Goal: Communication & Community: Answer question/provide support

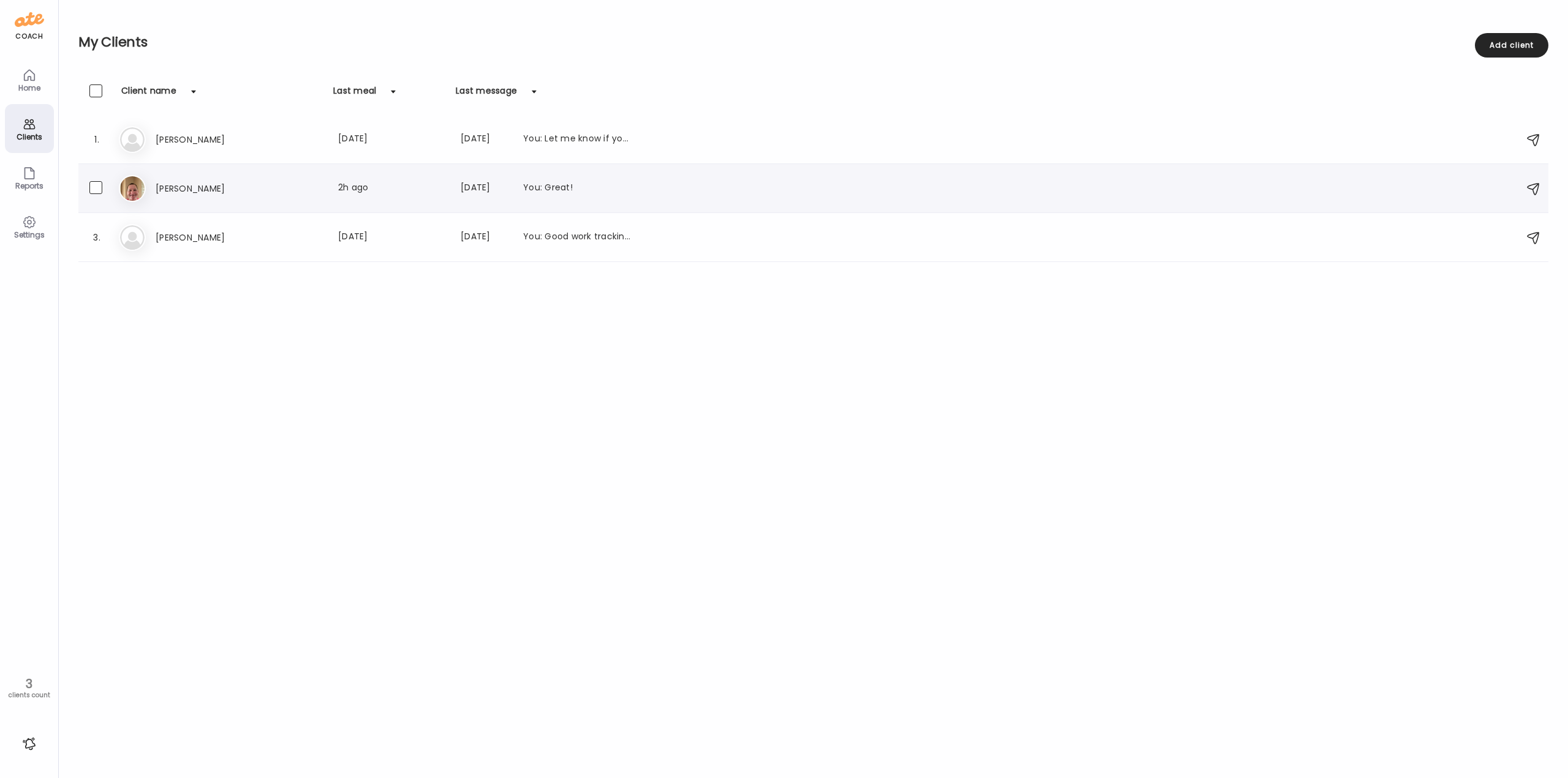
click at [219, 196] on div "Er [PERSON_NAME] Last meal: 2h ago Last message: [DATE] You: Great!" at bounding box center [815, 189] width 1393 height 27
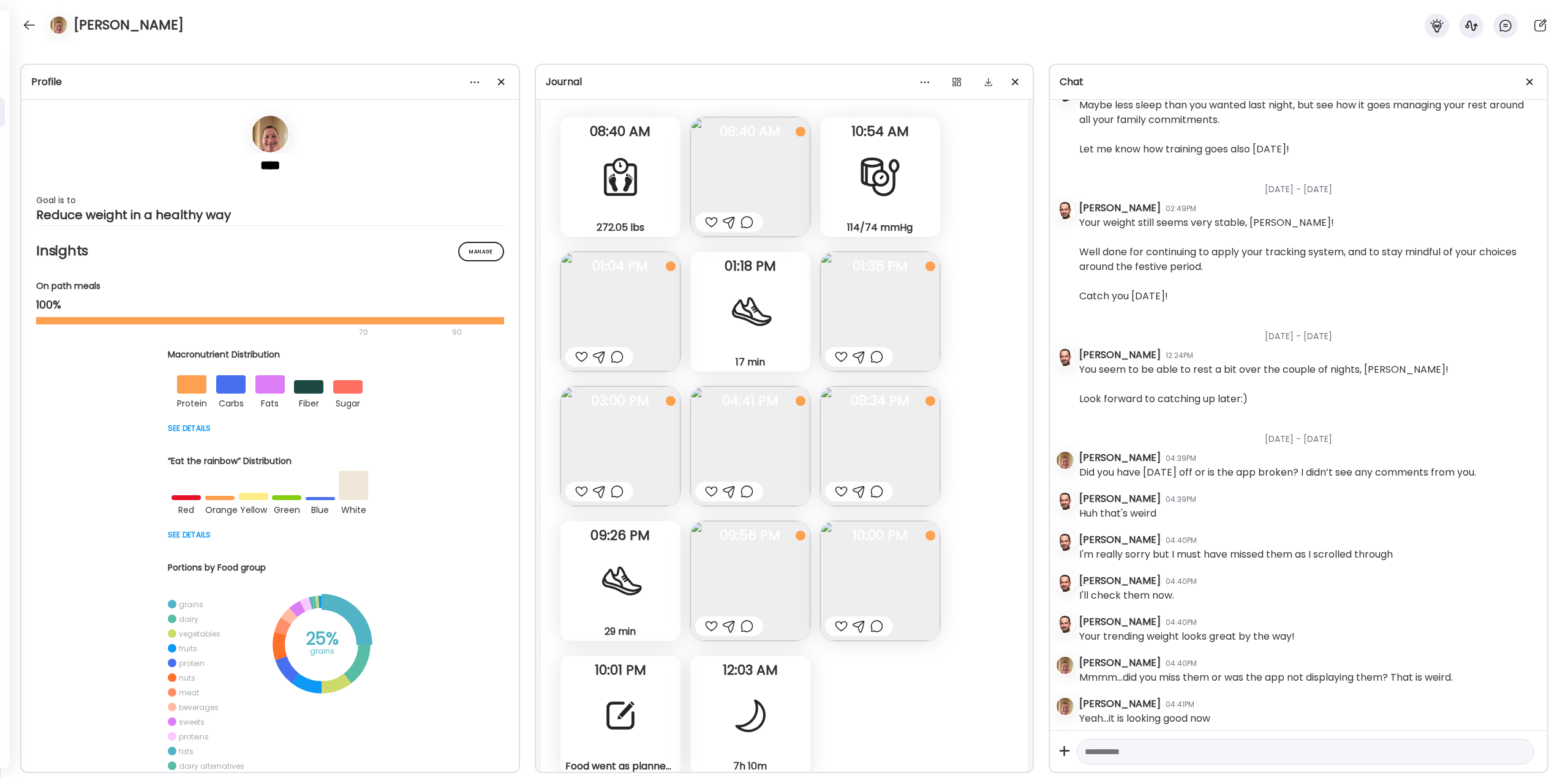
scroll to position [28792, 0]
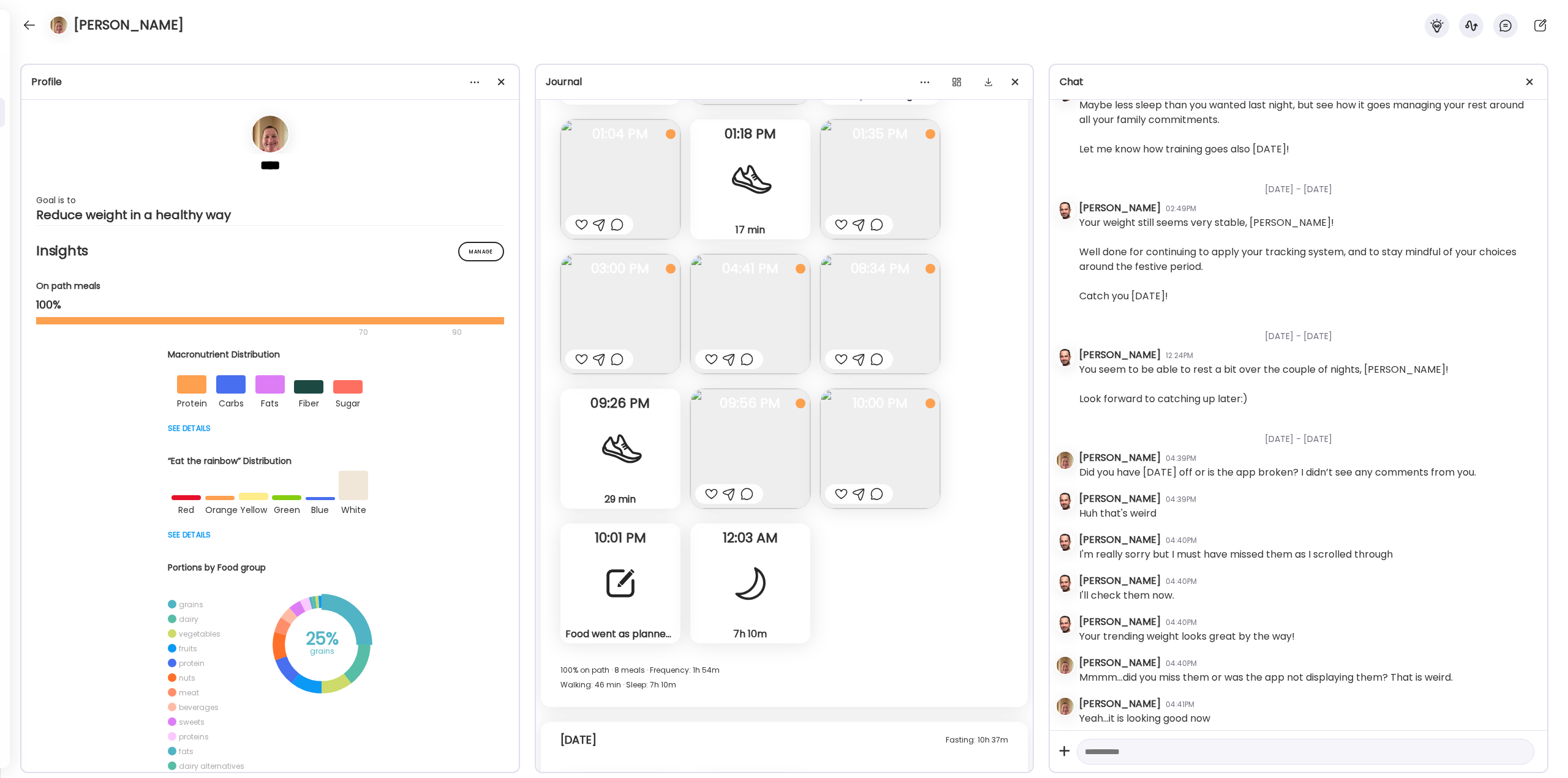
click at [590, 575] on div "Food went as planned [DATE]. I’m planning for only 1 meal again [DATE]. This wi…" at bounding box center [620, 583] width 120 height 120
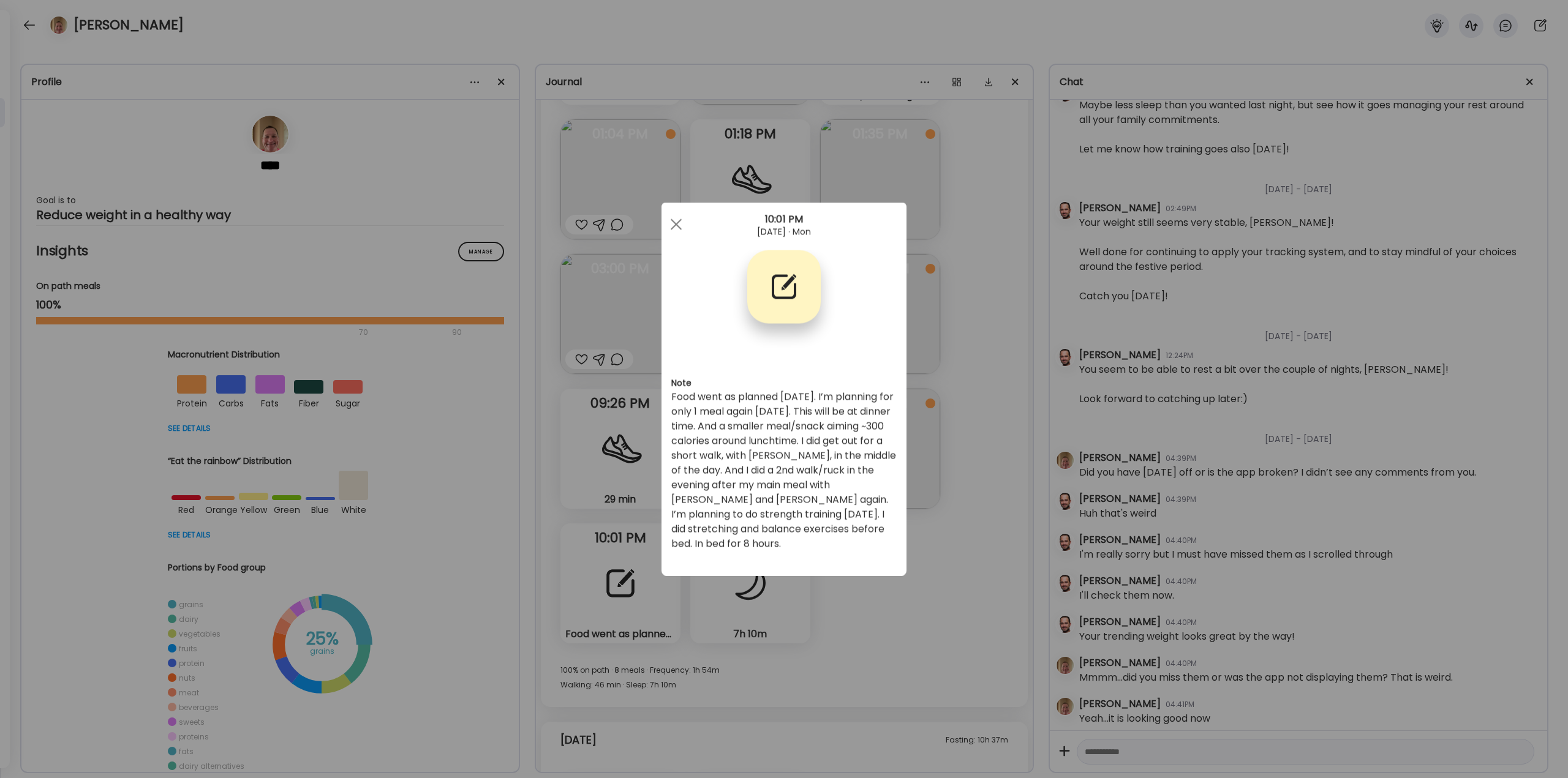
click at [936, 594] on div "Ate Coach Dashboard Wahoo! It’s official Take a moment to set up your Coach Pro…" at bounding box center [784, 389] width 1568 height 778
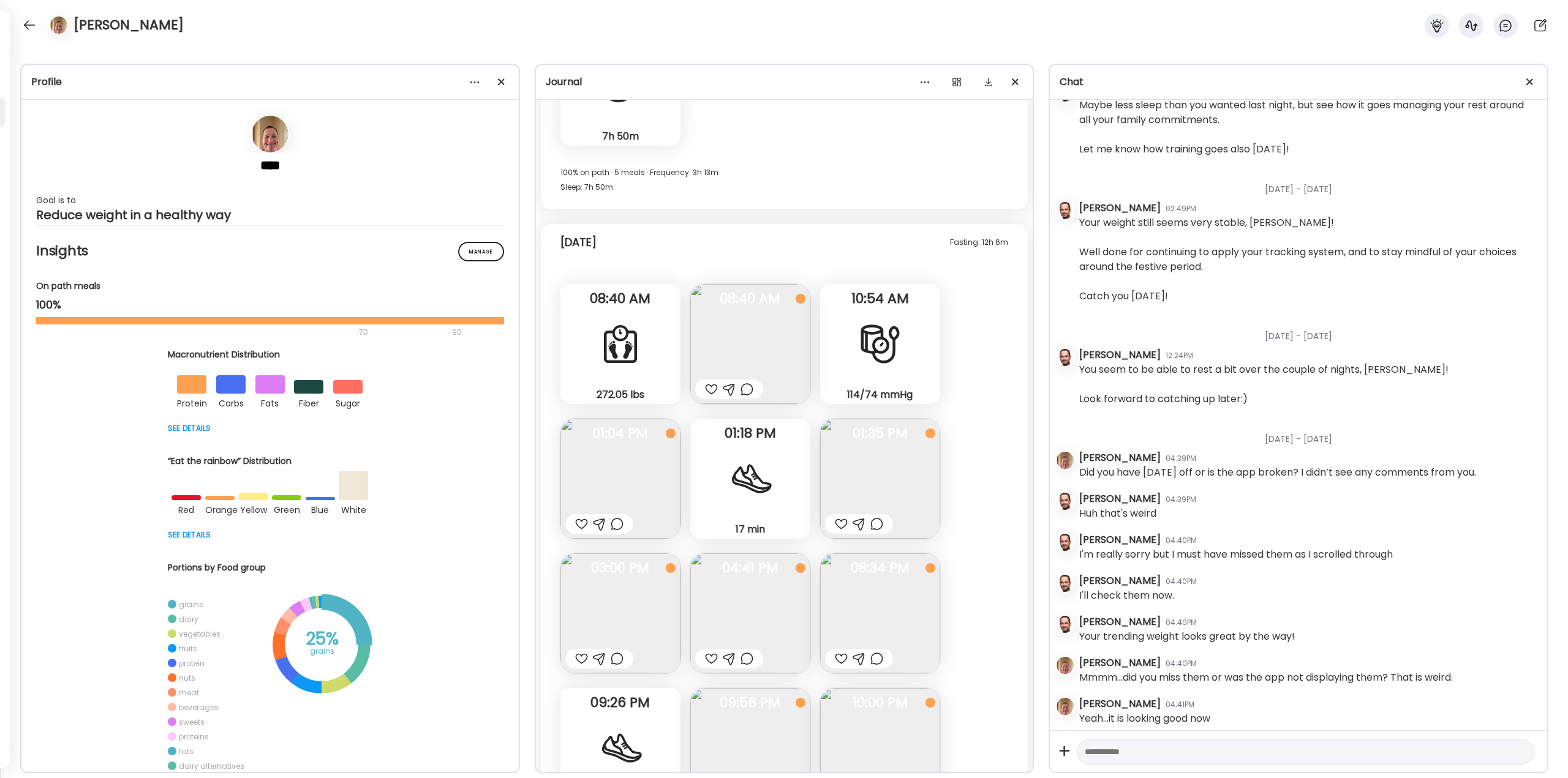
scroll to position [28486, 0]
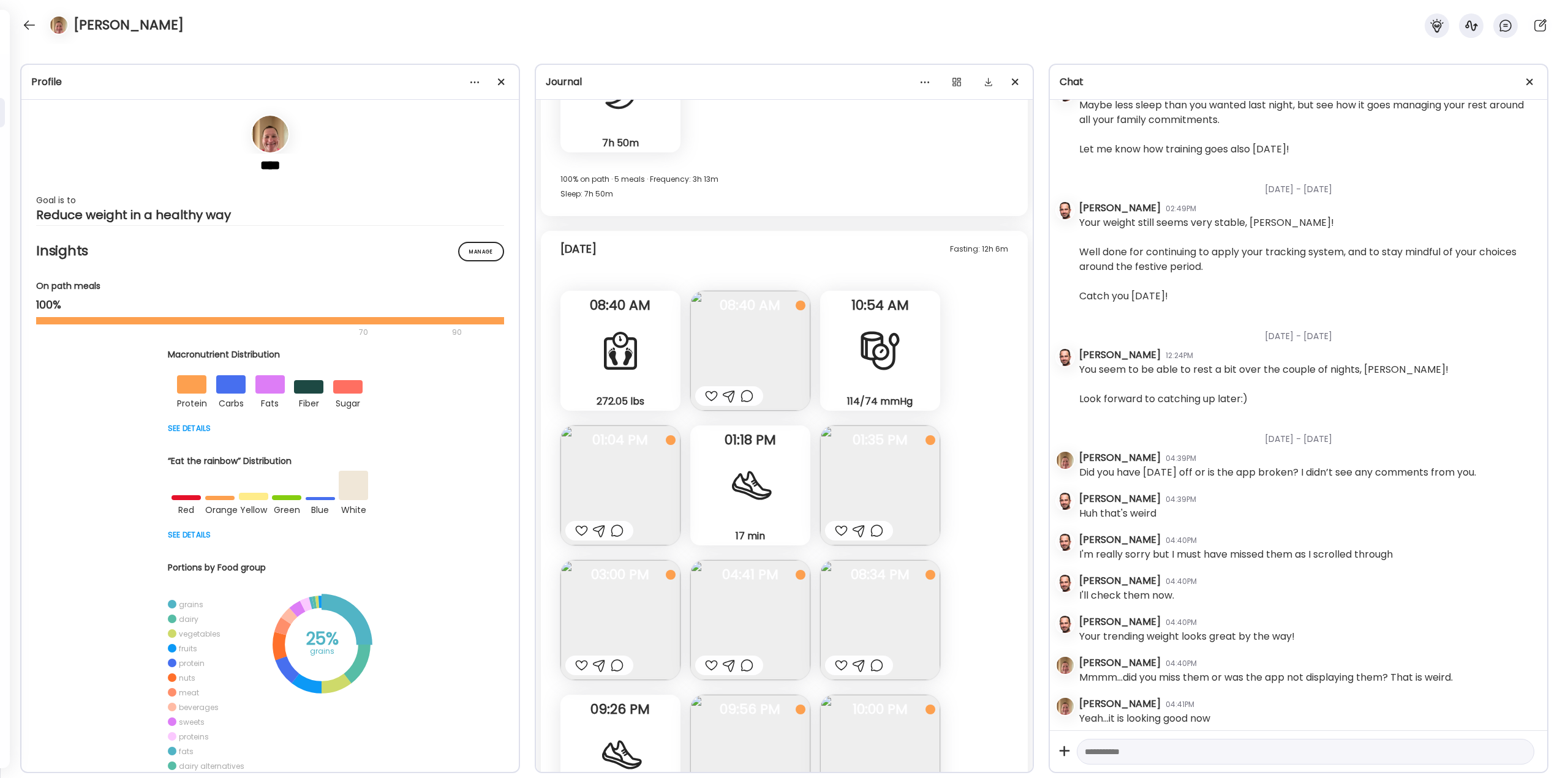
click at [753, 353] on img at bounding box center [750, 351] width 120 height 120
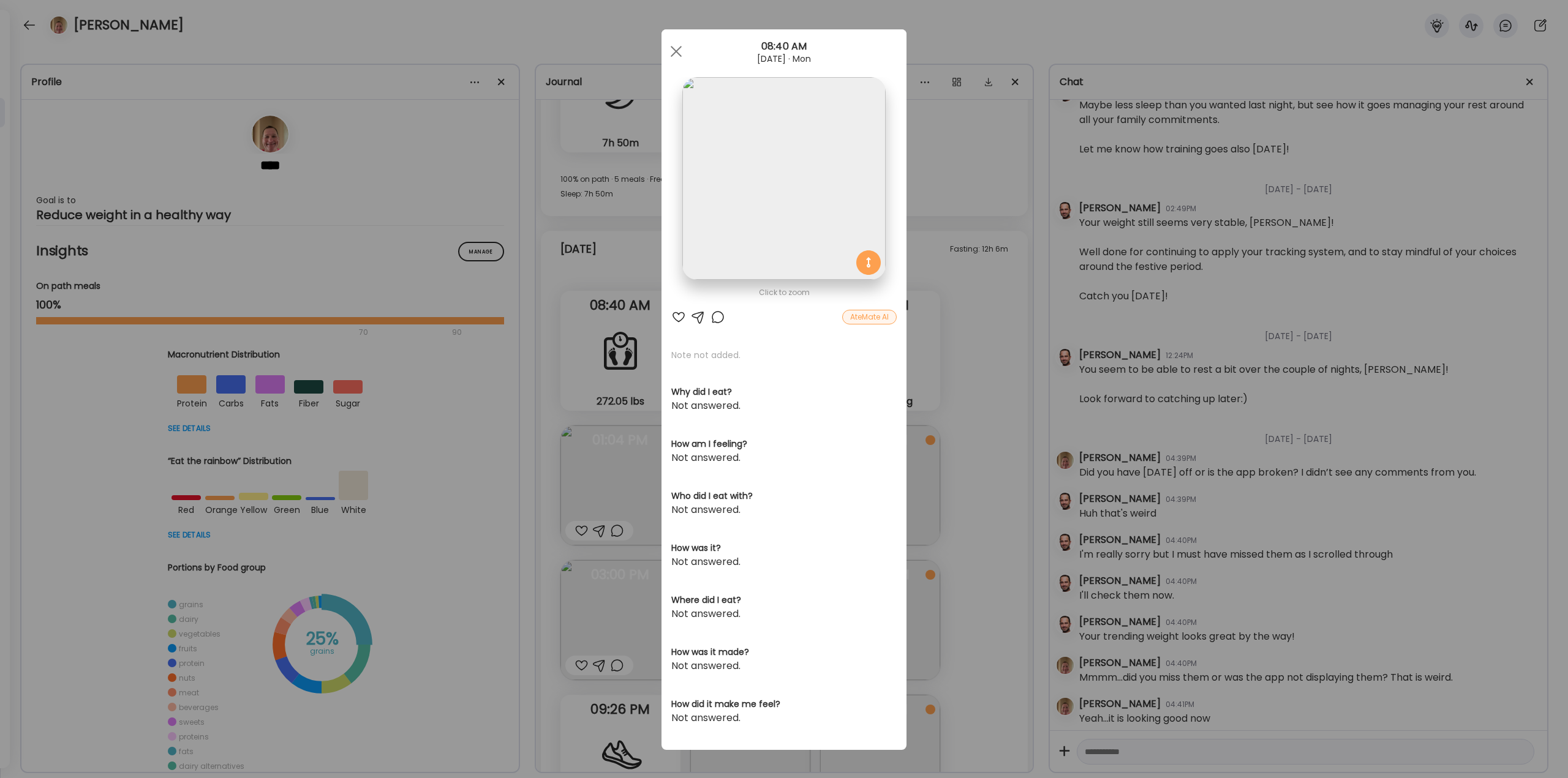
click at [713, 314] on div at bounding box center [717, 317] width 15 height 15
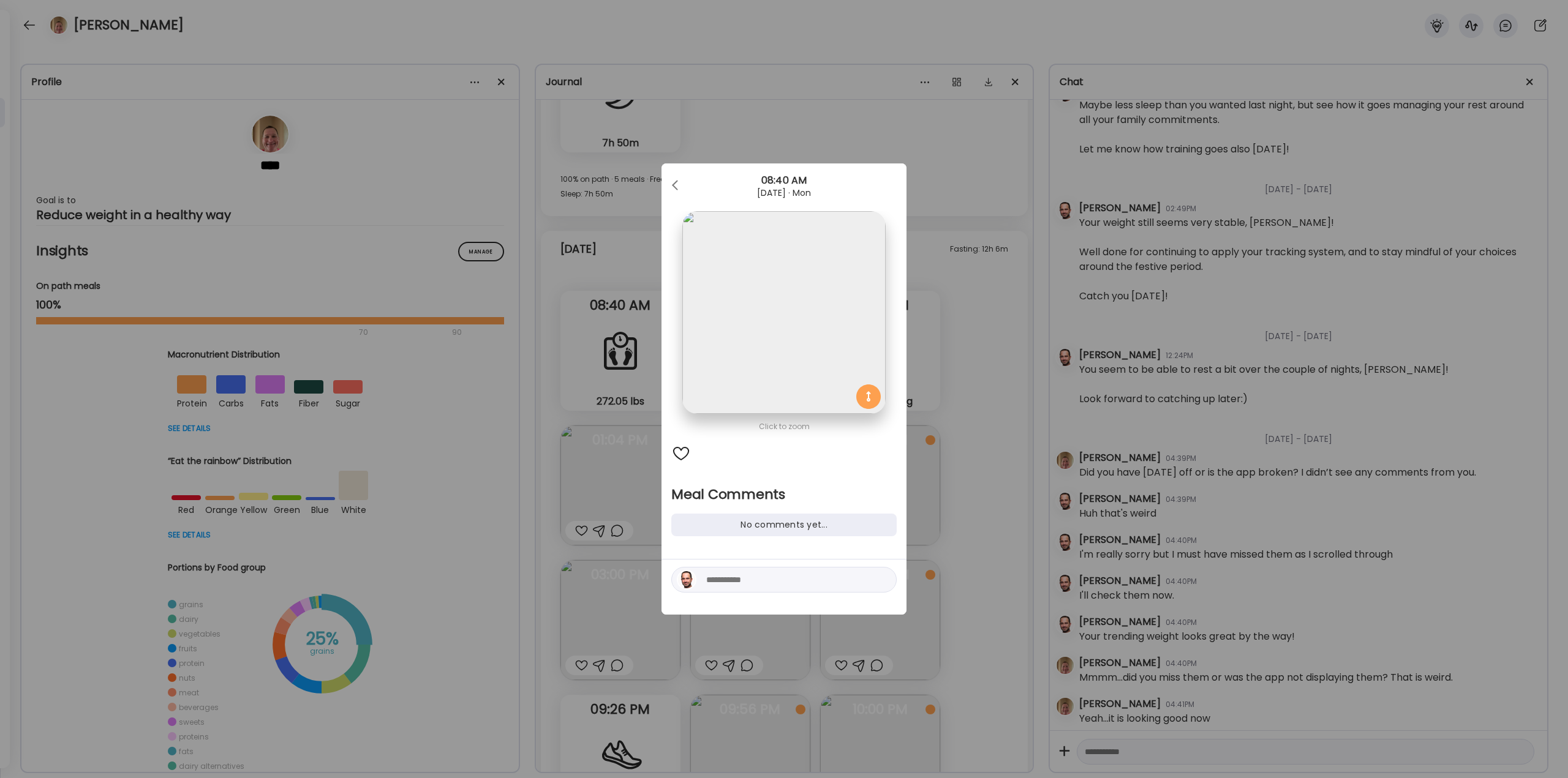
click at [788, 587] on div at bounding box center [784, 579] width 226 height 26
click at [788, 580] on textarea at bounding box center [789, 579] width 166 height 15
type textarea "**********"
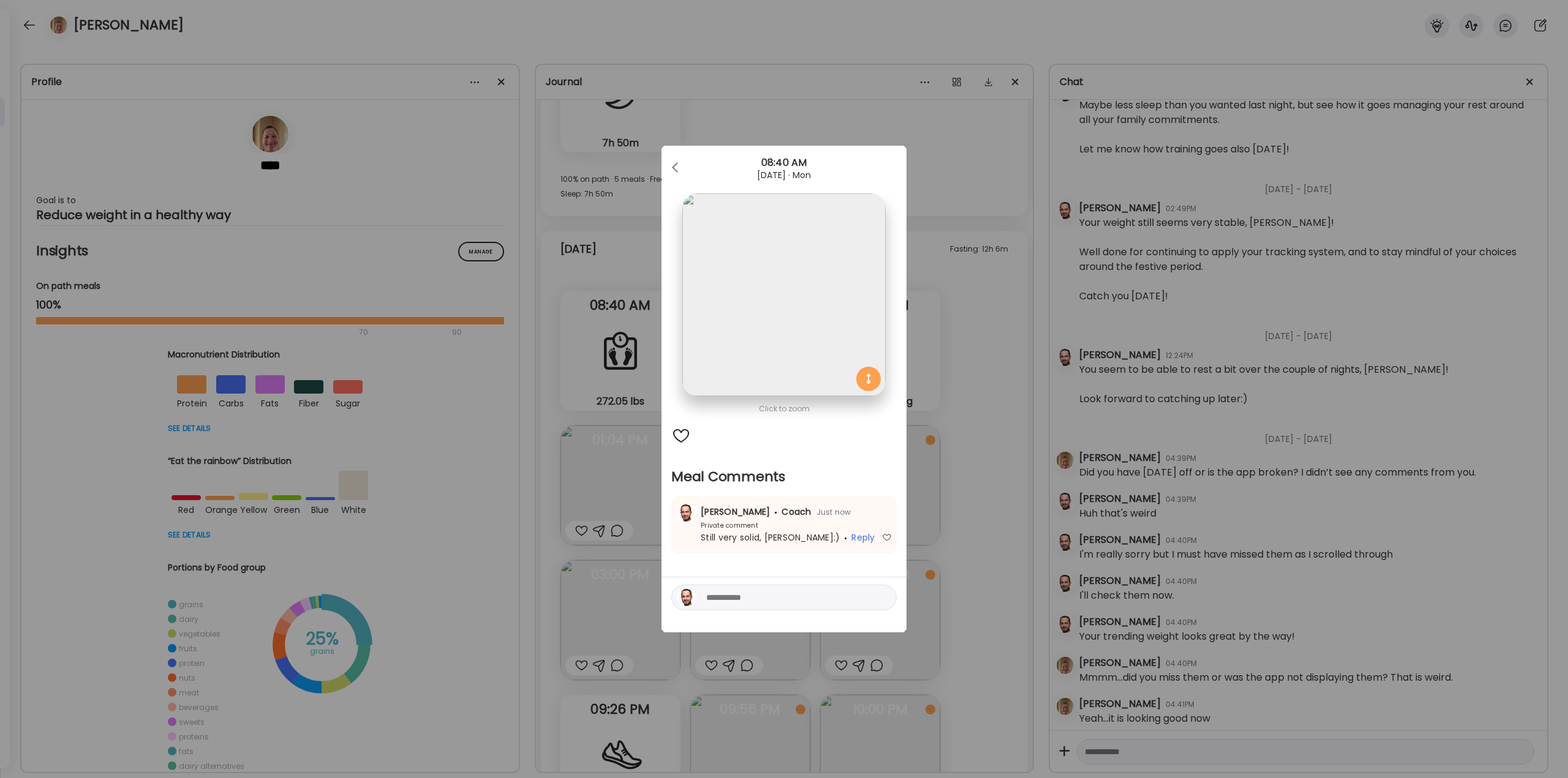
drag, startPoint x: 976, startPoint y: 422, endPoint x: 985, endPoint y: 419, distance: 9.5
click at [977, 422] on div "Ate Coach Dashboard Wahoo! It’s official Take a moment to set up your Coach Pro…" at bounding box center [784, 389] width 1568 height 778
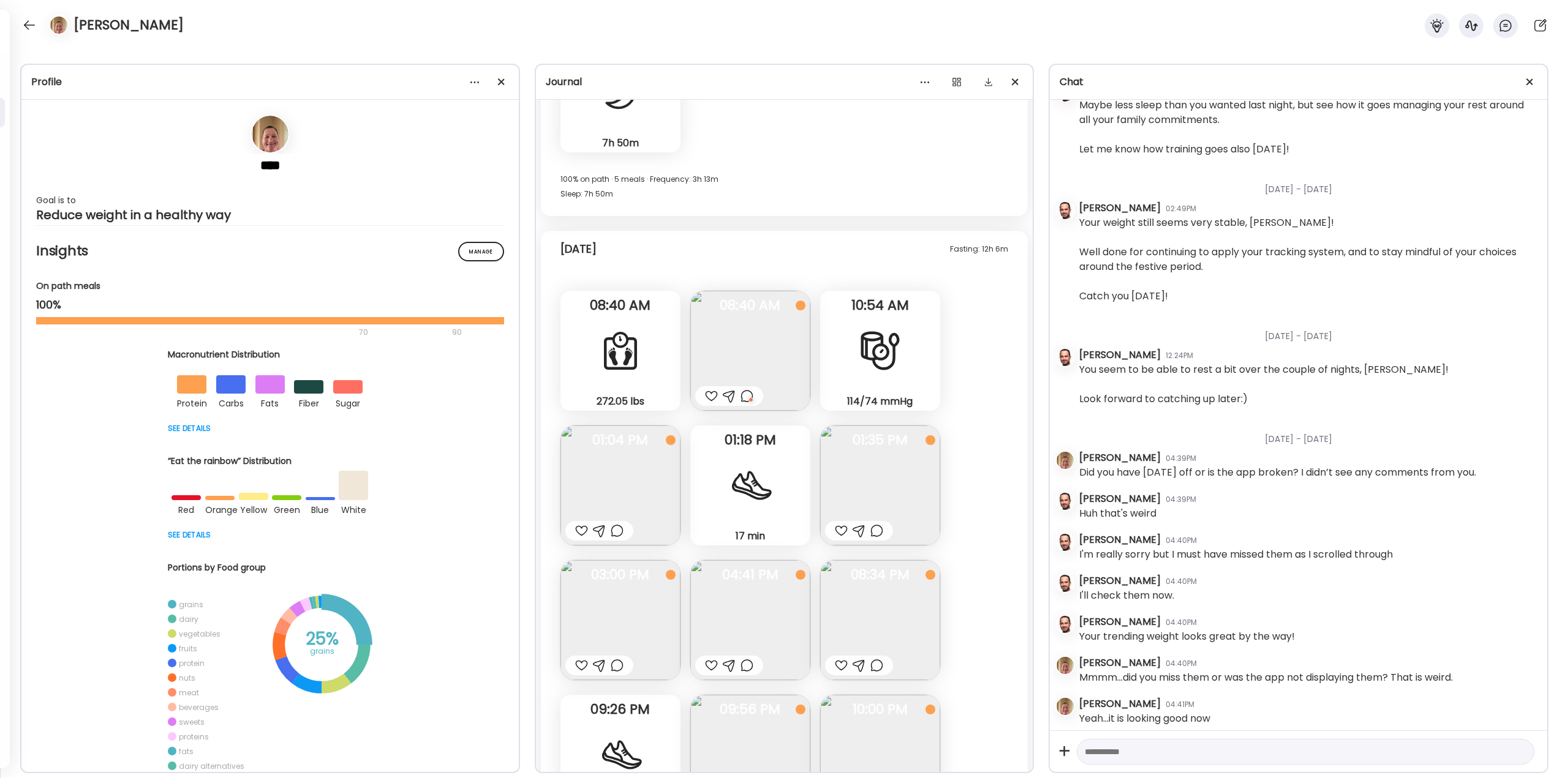
drag, startPoint x: 583, startPoint y: 527, endPoint x: 589, endPoint y: 522, distance: 7.8
click at [585, 525] on div at bounding box center [581, 530] width 13 height 15
click at [875, 468] on img at bounding box center [880, 485] width 120 height 120
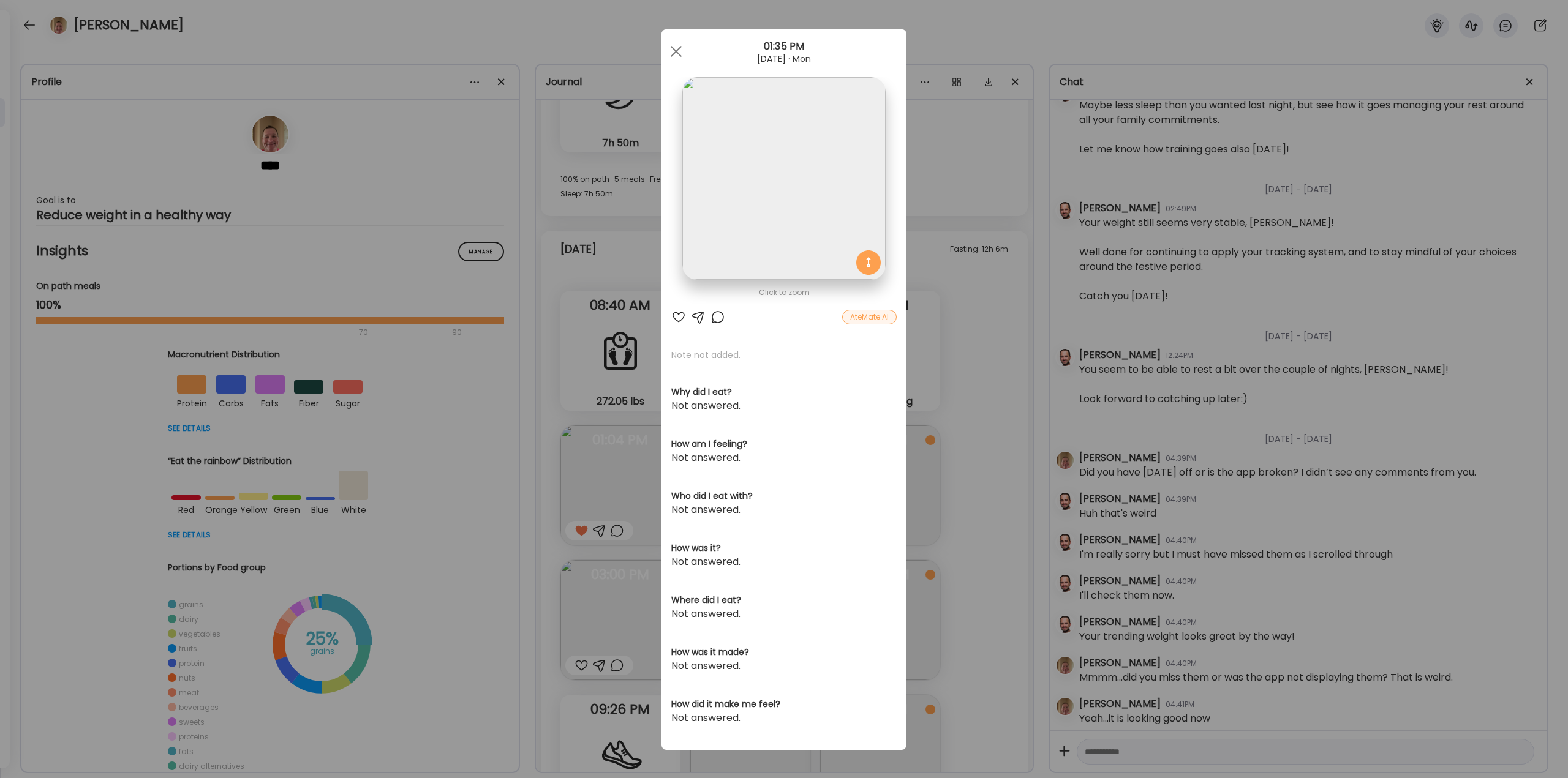
click at [959, 444] on div "Ate Coach Dashboard Wahoo! It’s official Take a moment to set up your Coach Pro…" at bounding box center [784, 389] width 1568 height 778
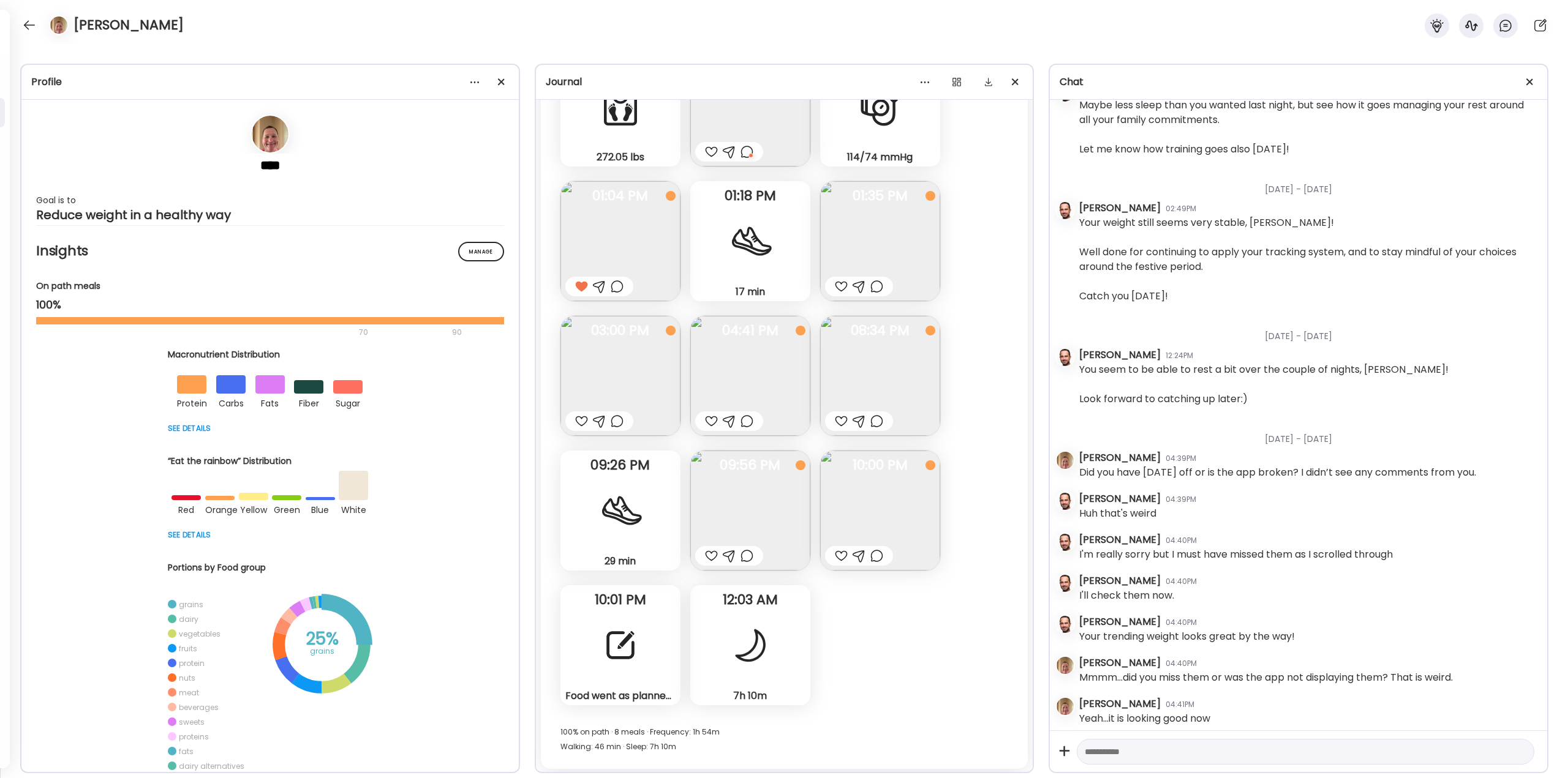
scroll to position [28731, 0]
click at [609, 663] on div at bounding box center [621, 645] width 45 height 45
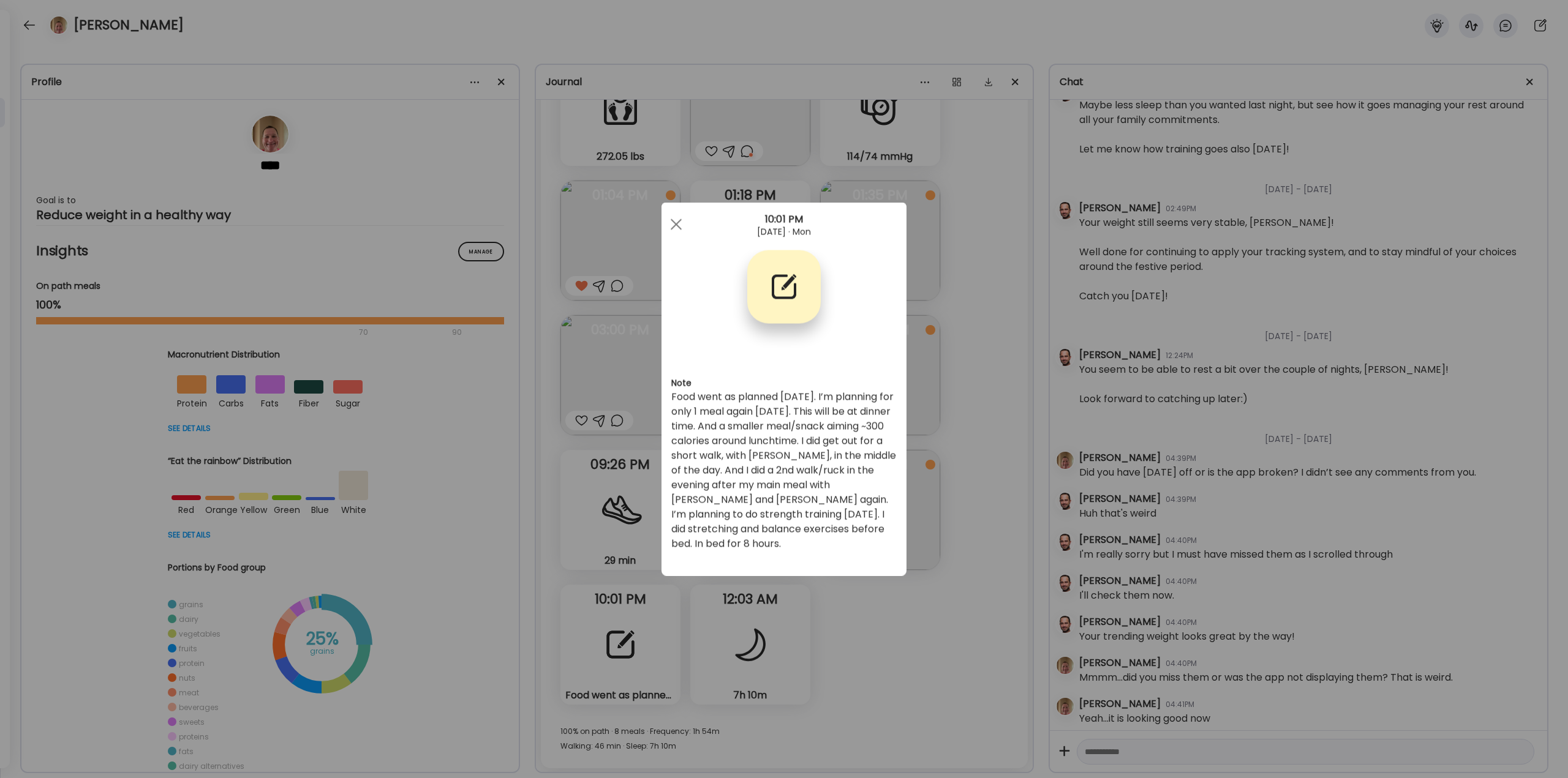
click at [930, 489] on div "Ate Coach Dashboard Wahoo! It’s official Take a moment to set up your Coach Pro…" at bounding box center [784, 389] width 1568 height 778
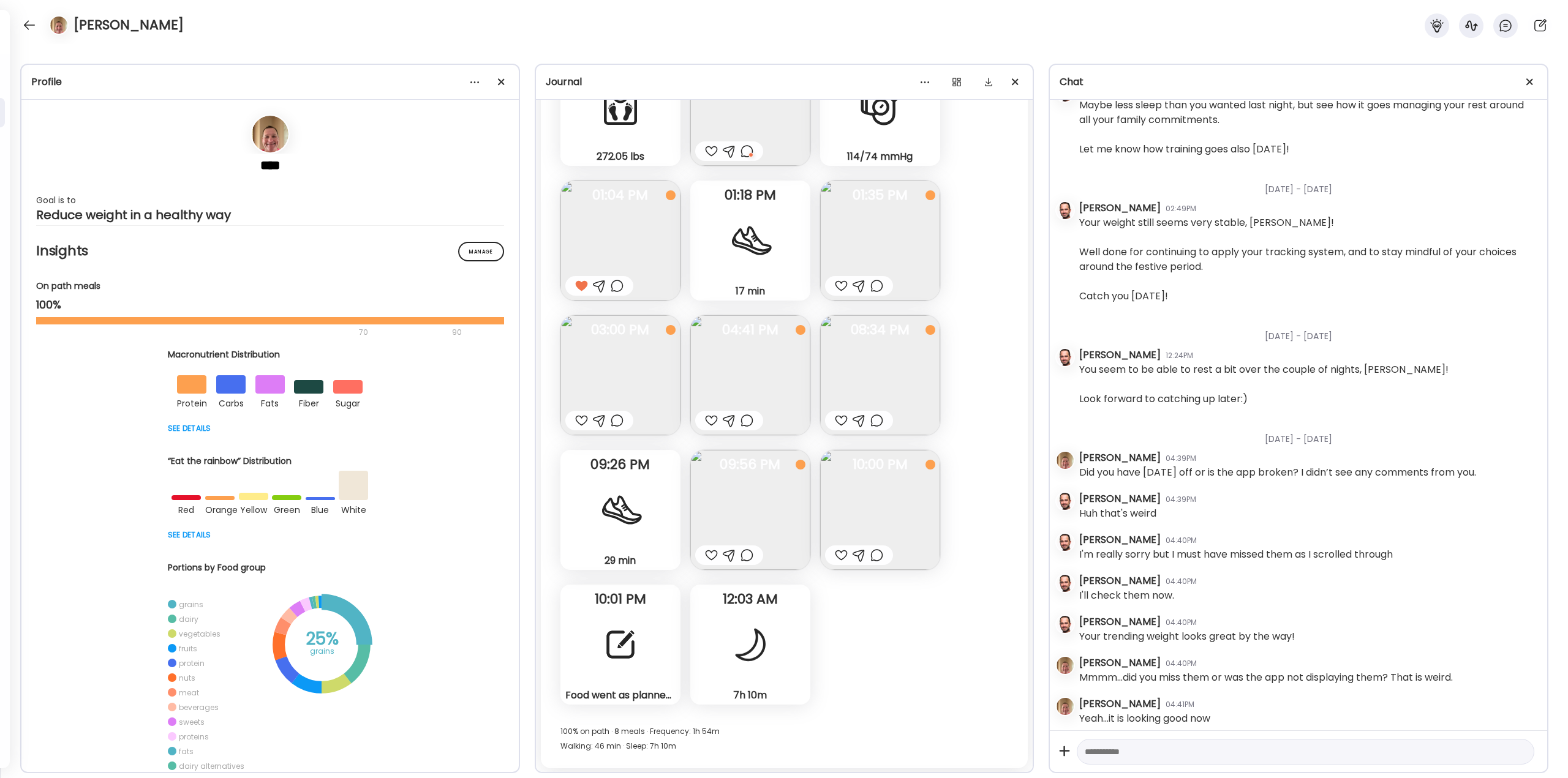
click at [876, 285] on div at bounding box center [876, 286] width 13 height 15
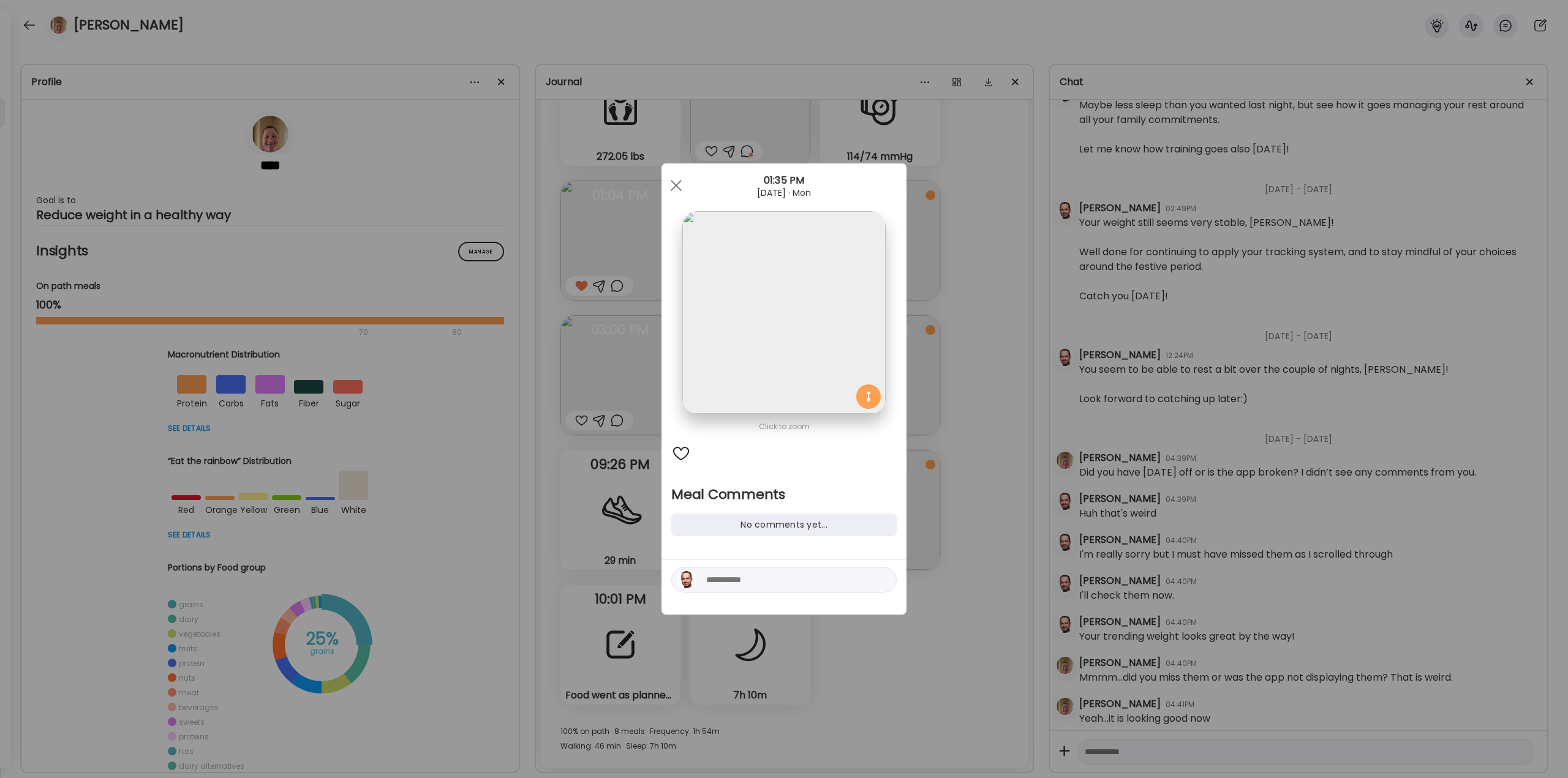
click at [783, 579] on textarea at bounding box center [789, 579] width 166 height 15
type textarea "**********"
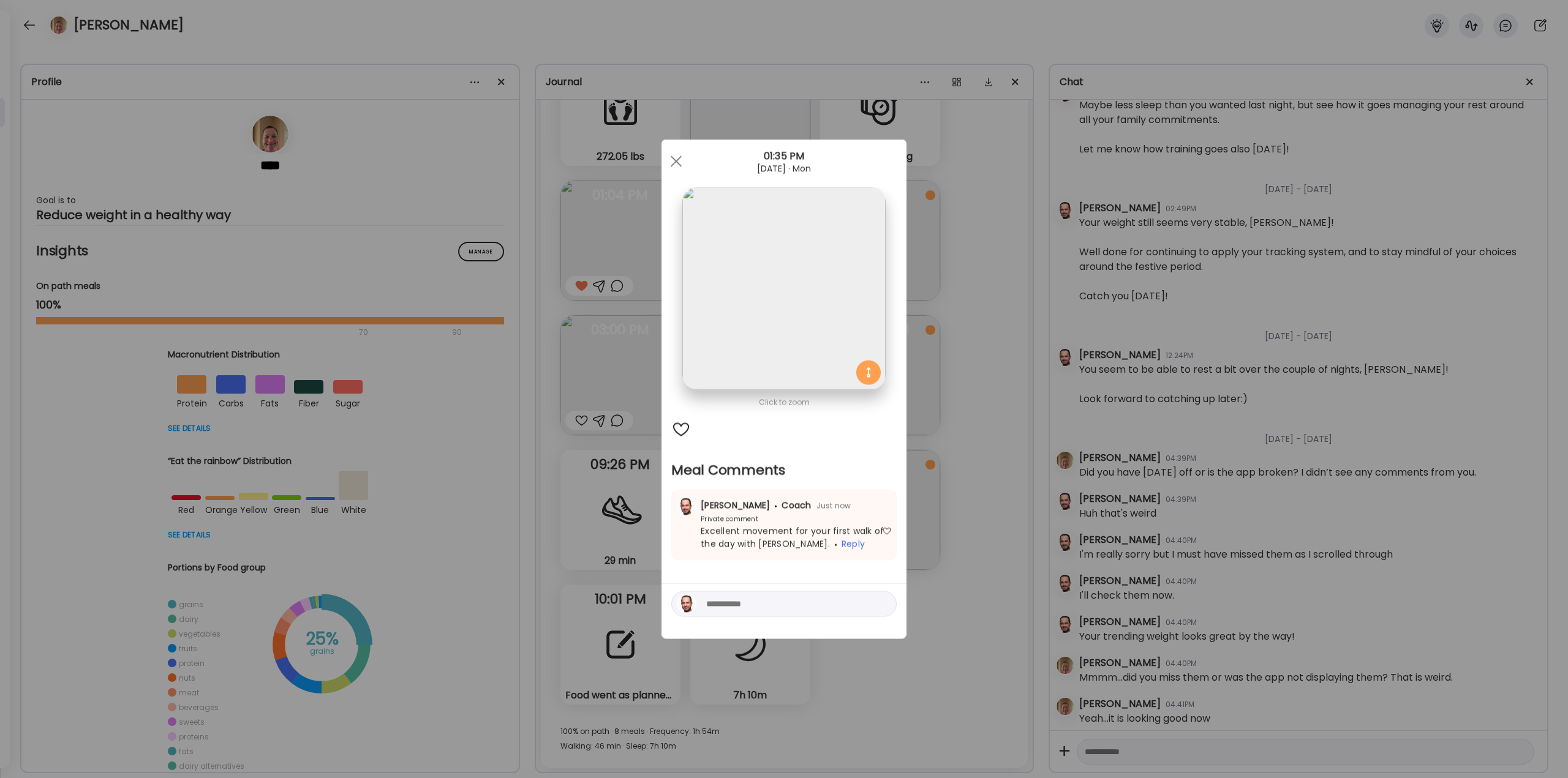
click at [1017, 441] on div "Ate Coach Dashboard Wahoo! It’s official Take a moment to set up your Coach Pro…" at bounding box center [784, 389] width 1568 height 778
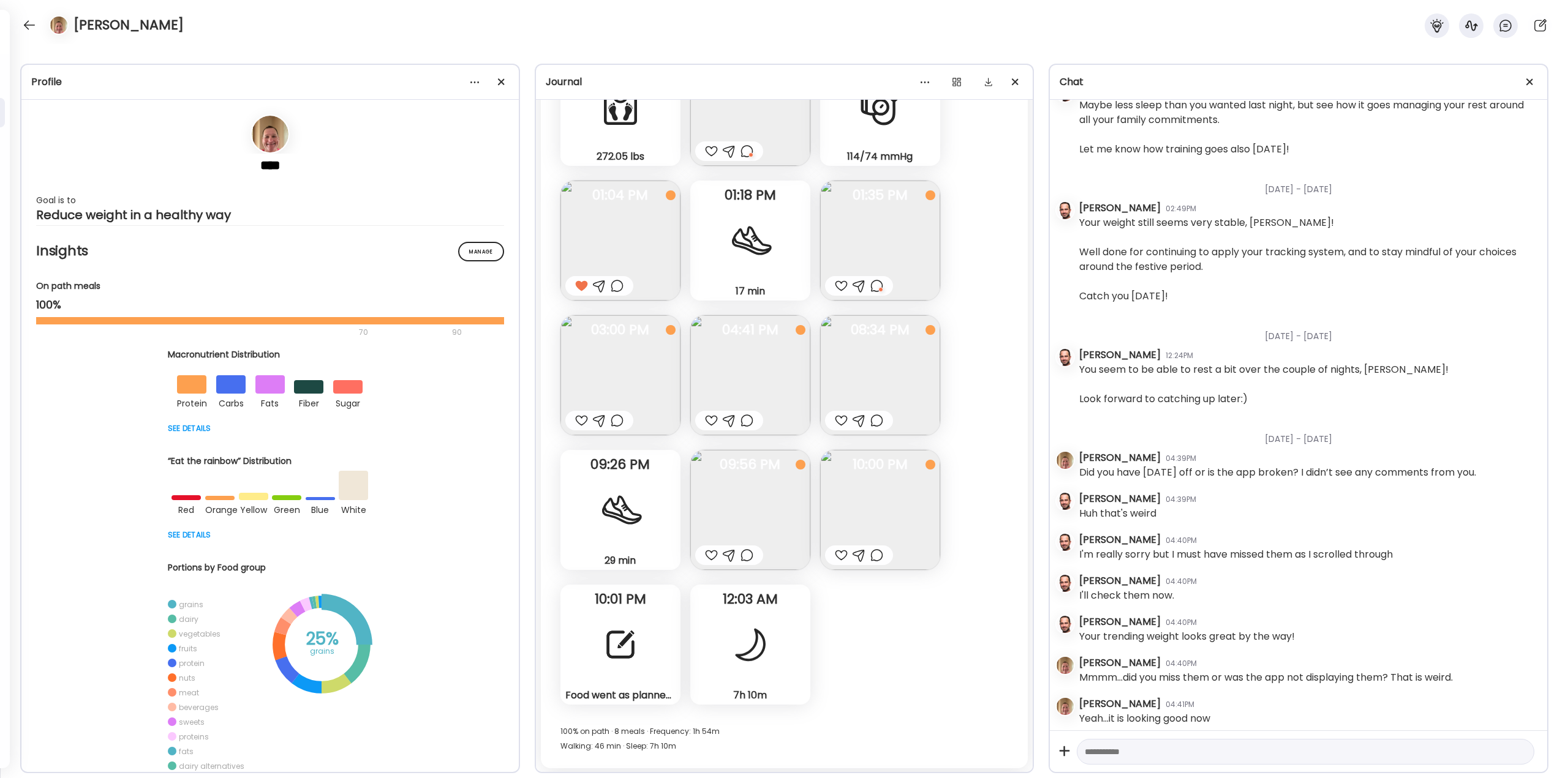
click at [581, 420] on div at bounding box center [581, 420] width 13 height 15
click at [601, 393] on img at bounding box center [620, 376] width 120 height 120
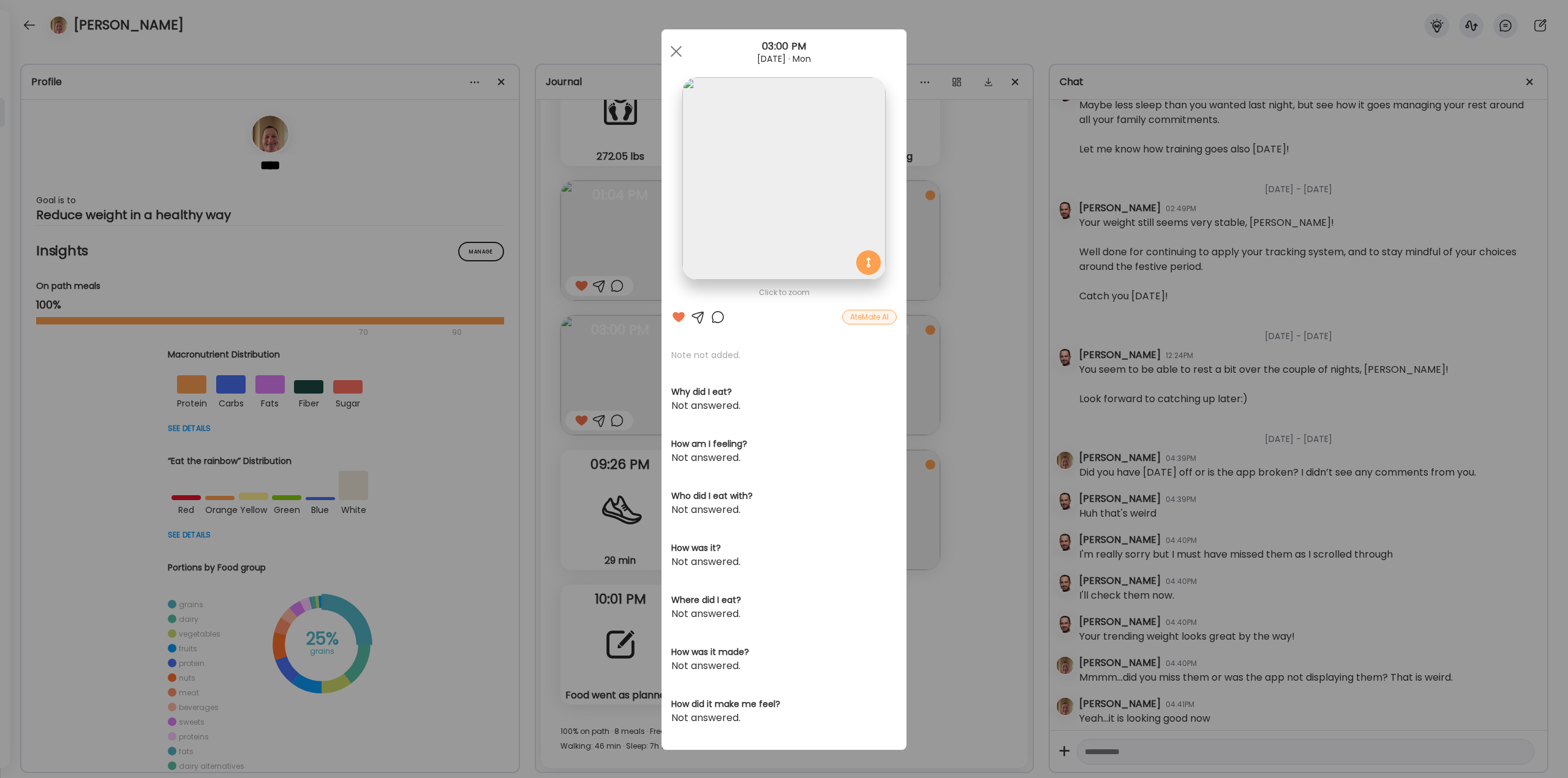
click at [718, 323] on div at bounding box center [717, 317] width 15 height 15
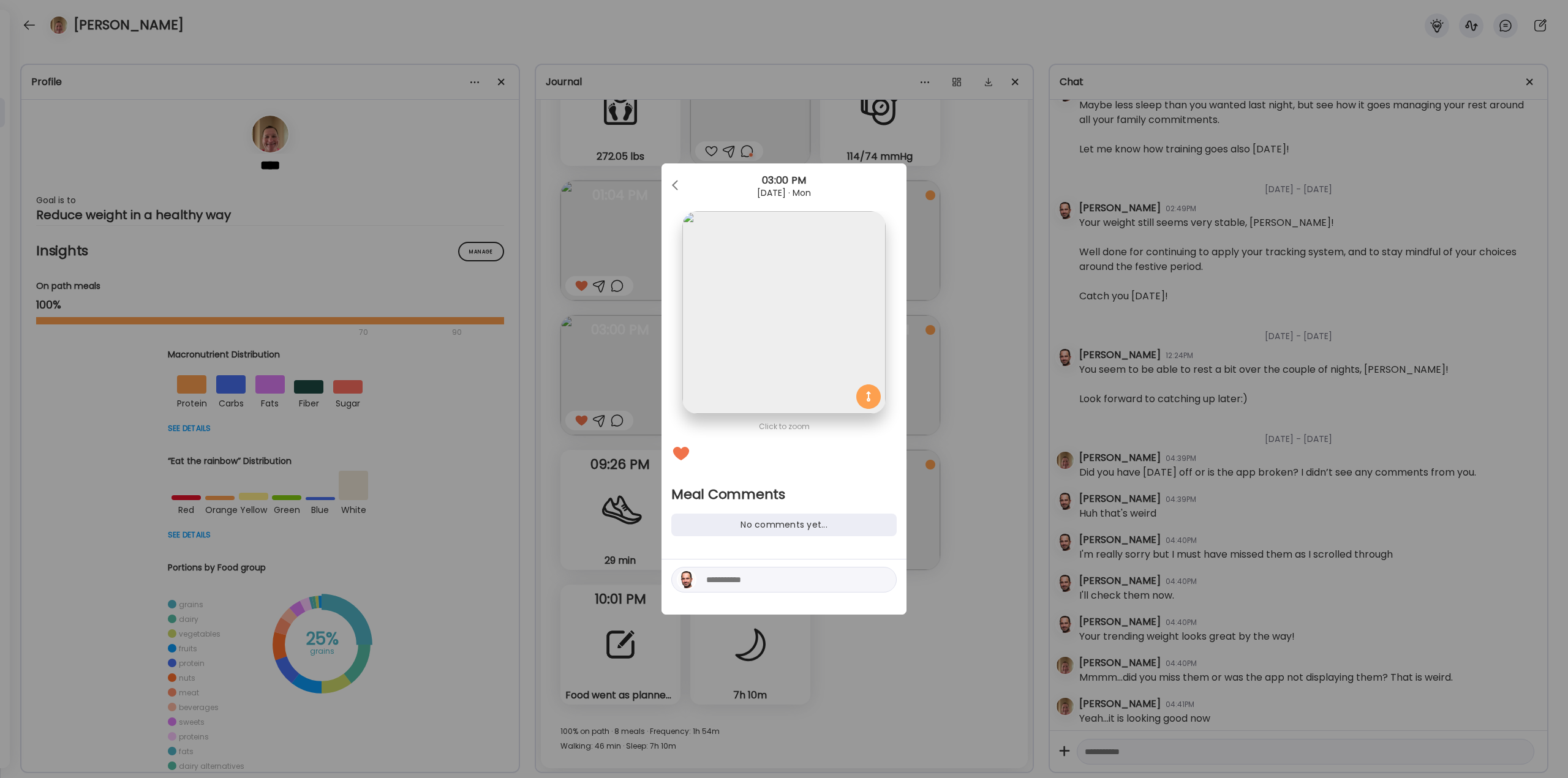
click at [758, 576] on textarea at bounding box center [789, 579] width 166 height 15
type textarea "**********"
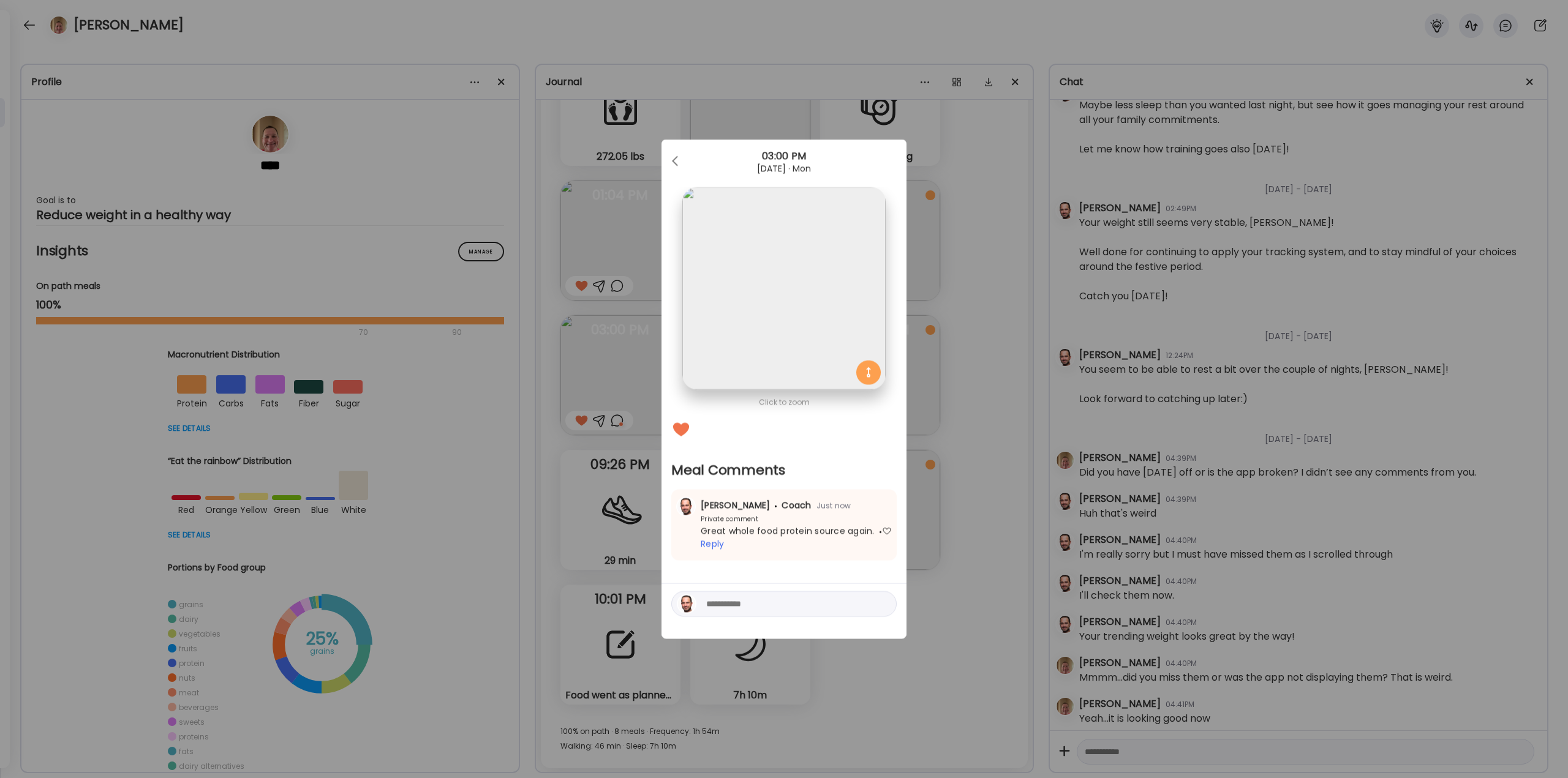
click at [965, 448] on div "Ate Coach Dashboard Wahoo! It’s official Take a moment to set up your Coach Pro…" at bounding box center [784, 389] width 1568 height 778
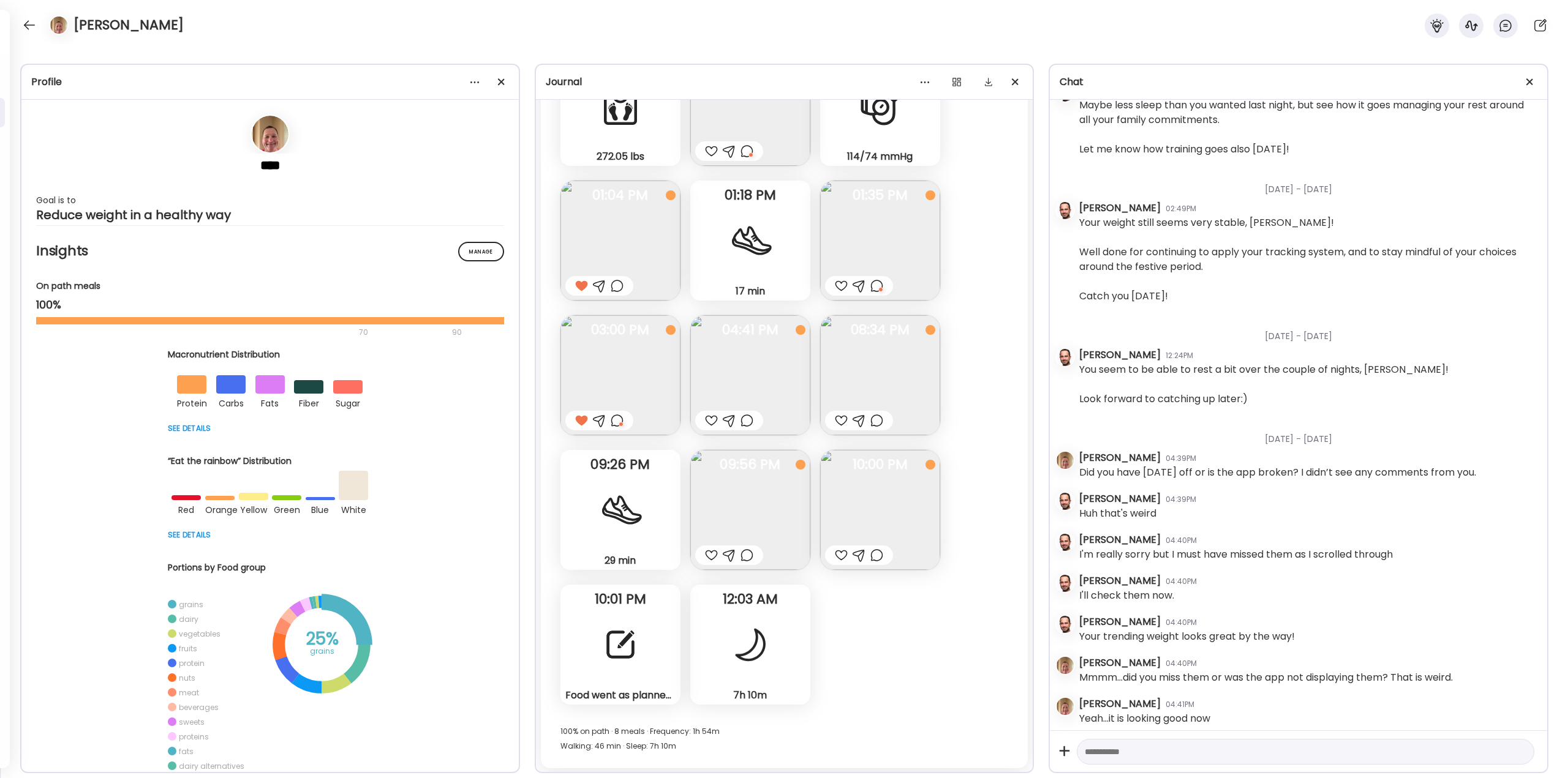
click at [708, 422] on div at bounding box center [711, 420] width 13 height 15
click at [738, 389] on img at bounding box center [750, 376] width 120 height 120
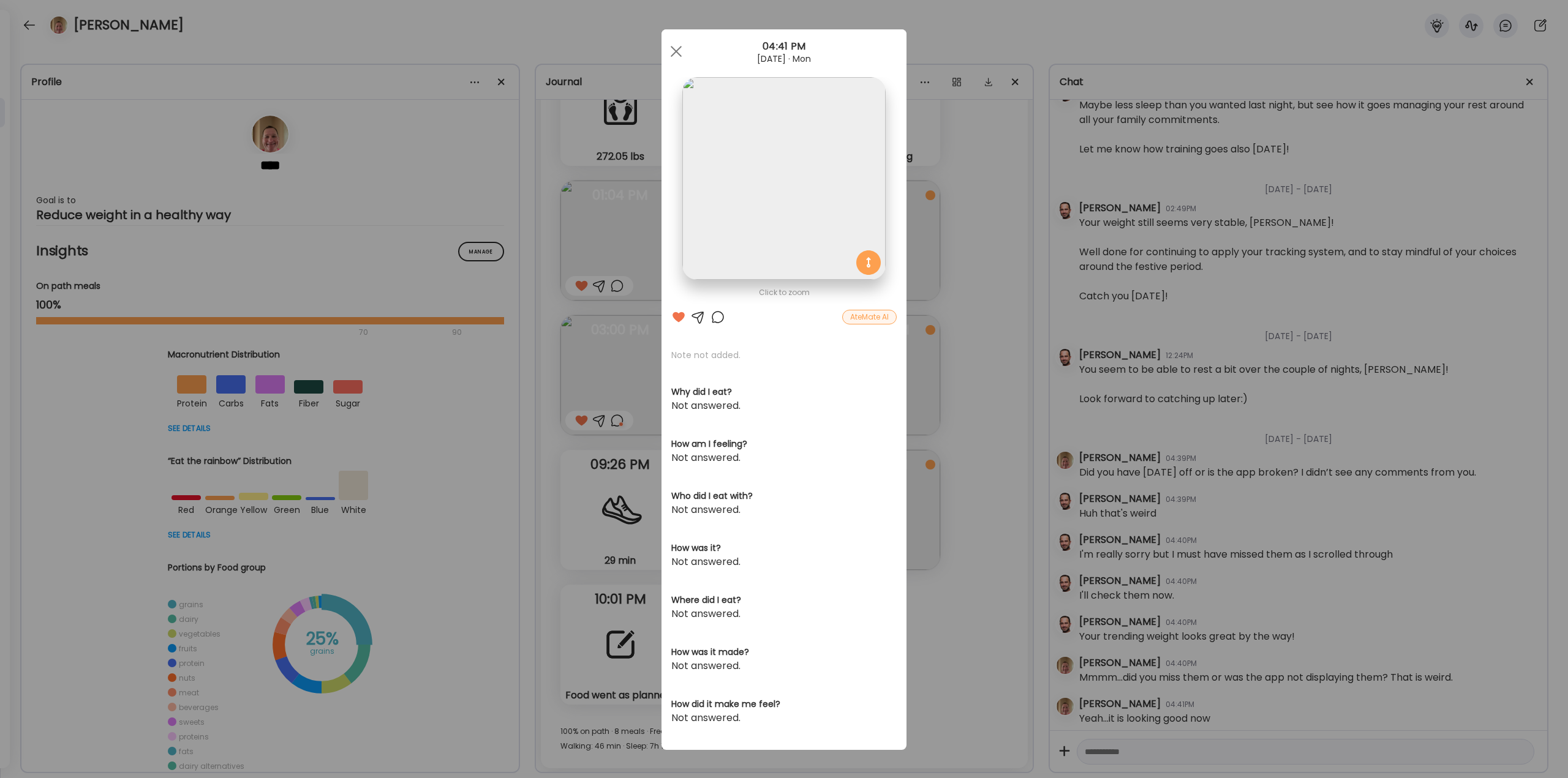
click at [711, 318] on div at bounding box center [717, 317] width 15 height 15
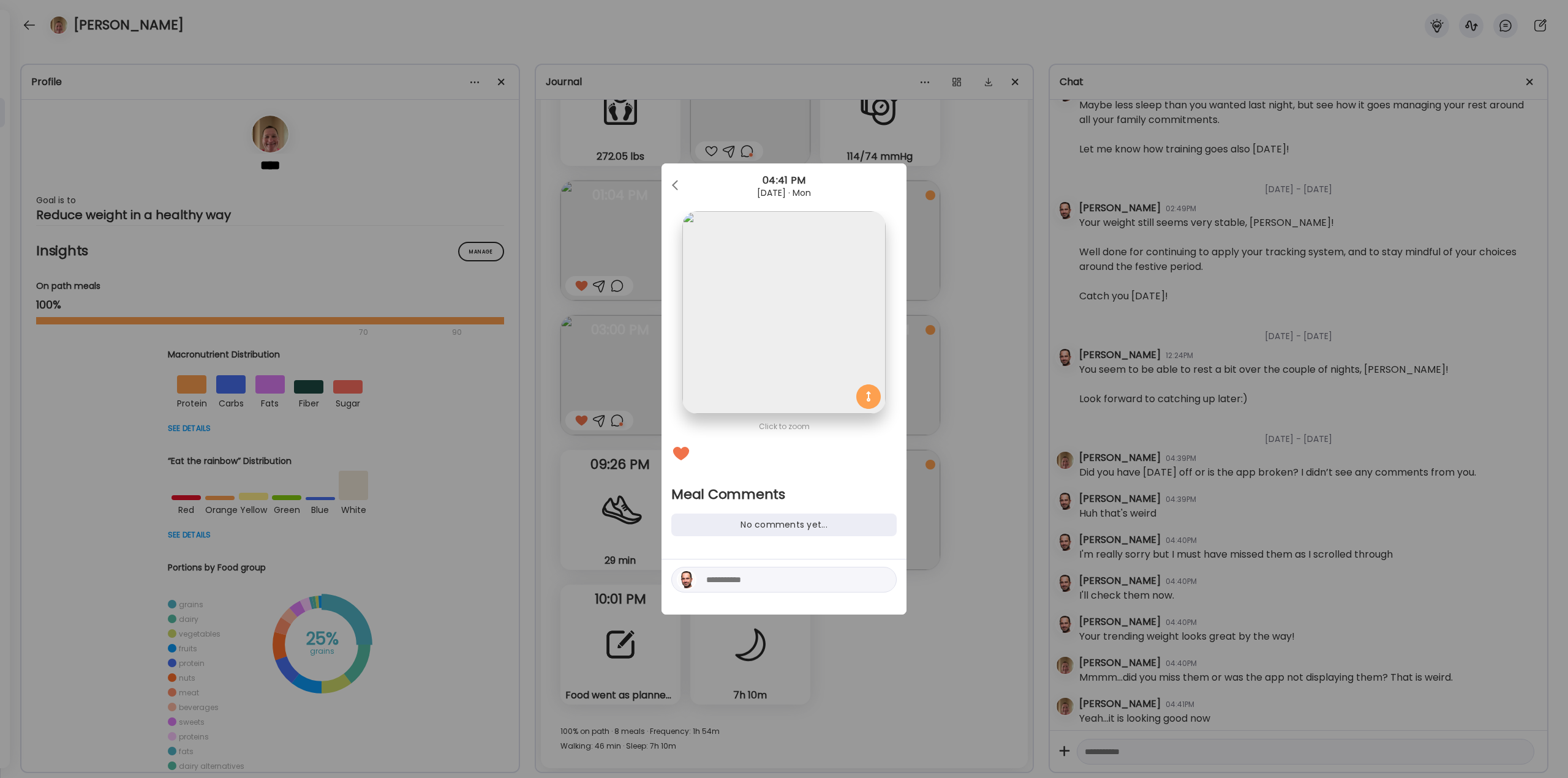
click at [755, 579] on textarea at bounding box center [789, 579] width 166 height 15
type textarea "*********"
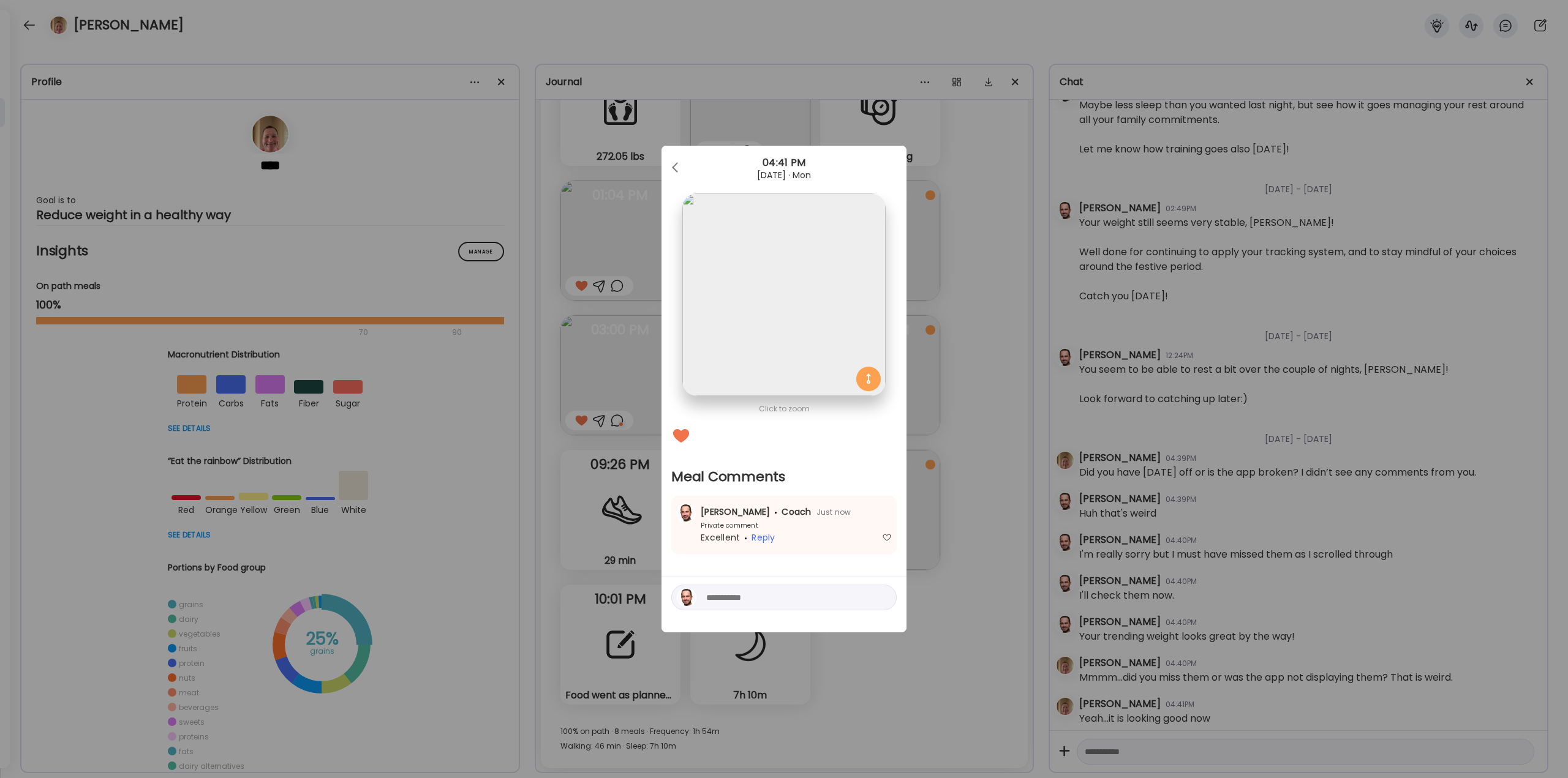
click at [967, 457] on div "Ate Coach Dashboard Wahoo! It’s official Take a moment to set up your Coach Pro…" at bounding box center [784, 389] width 1568 height 778
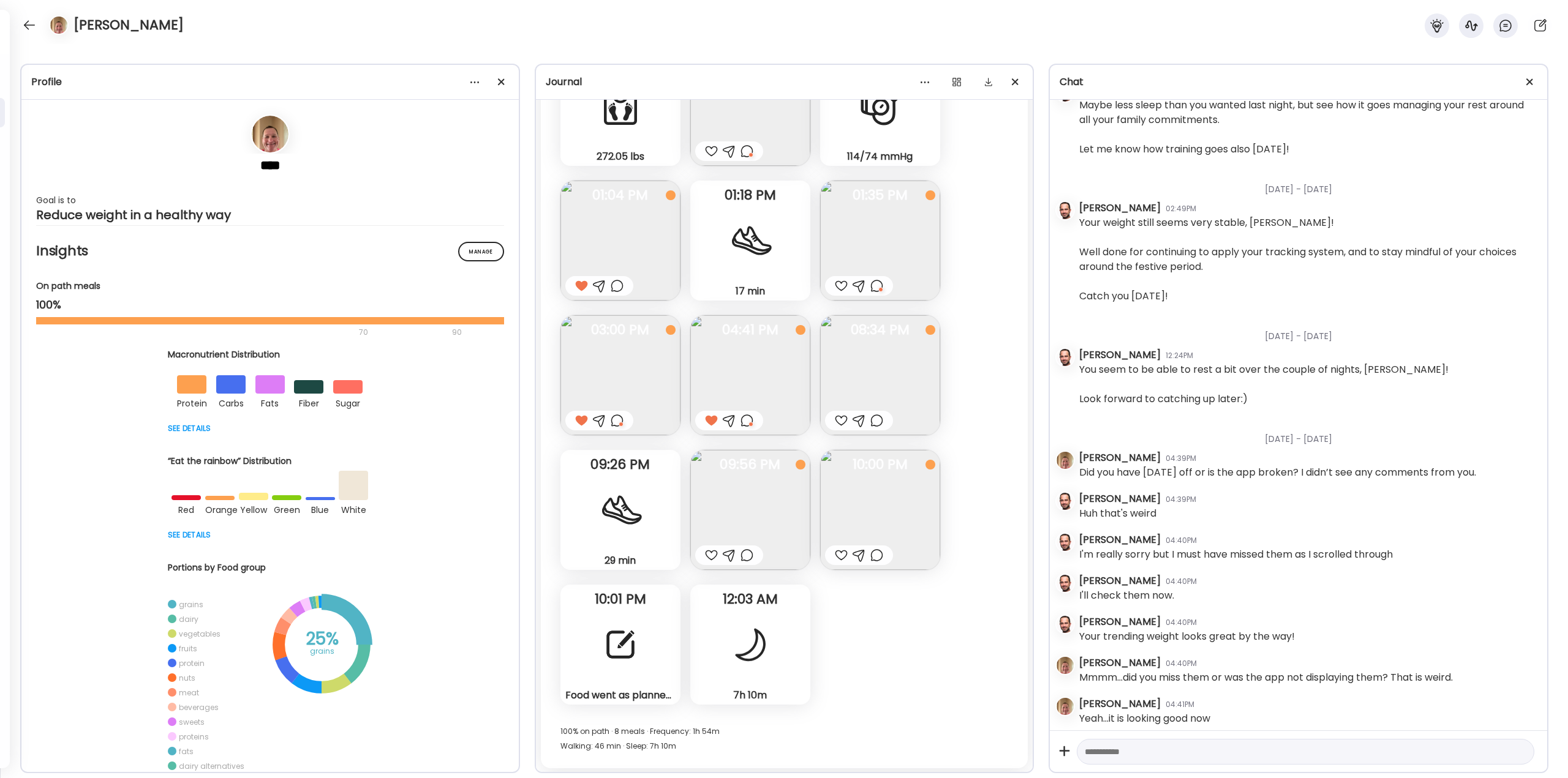
click at [896, 374] on img at bounding box center [880, 376] width 120 height 120
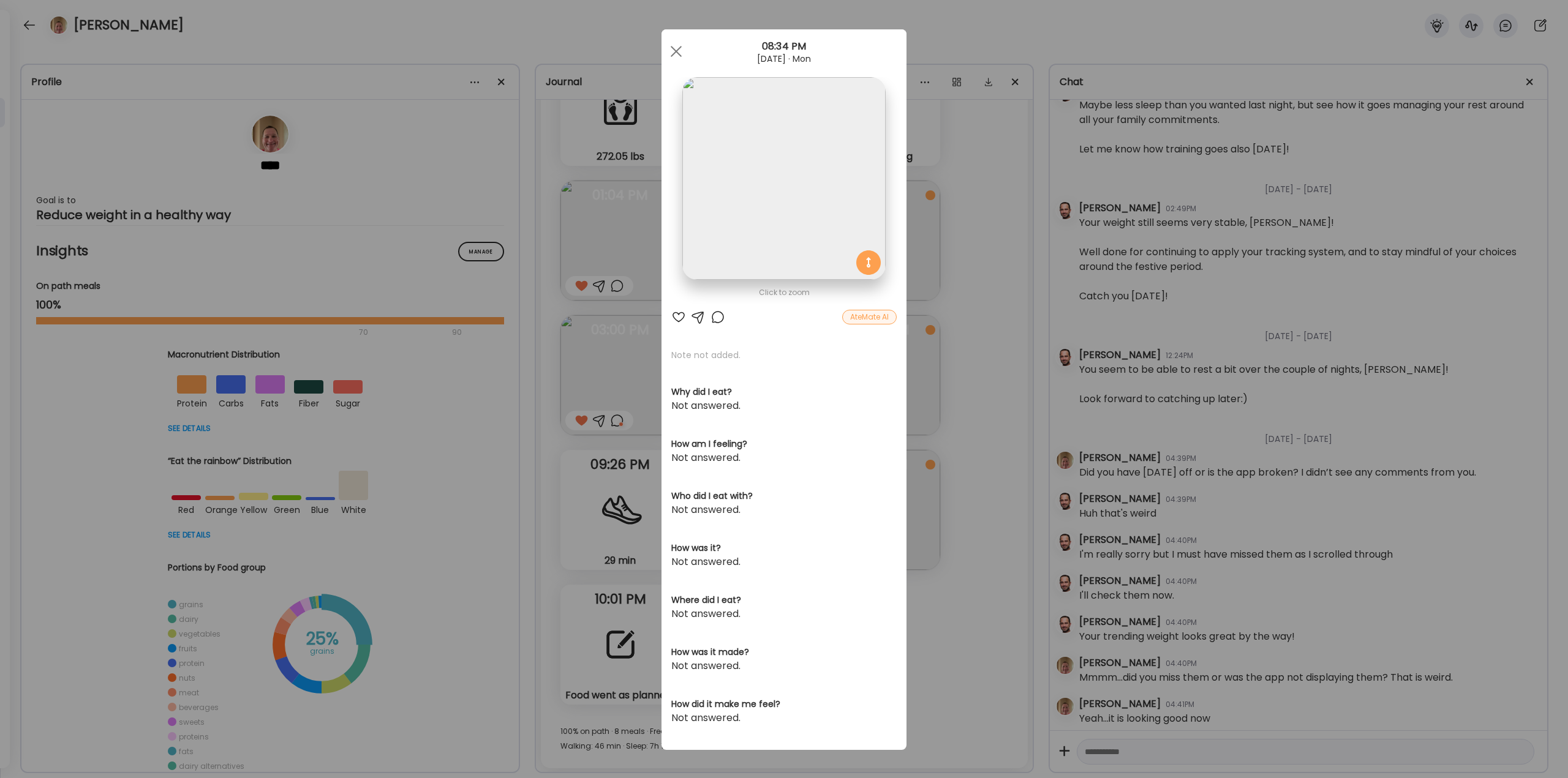
click at [966, 358] on div "Ate Coach Dashboard Wahoo! It’s official Take a moment to set up your Coach Pro…" at bounding box center [784, 389] width 1568 height 778
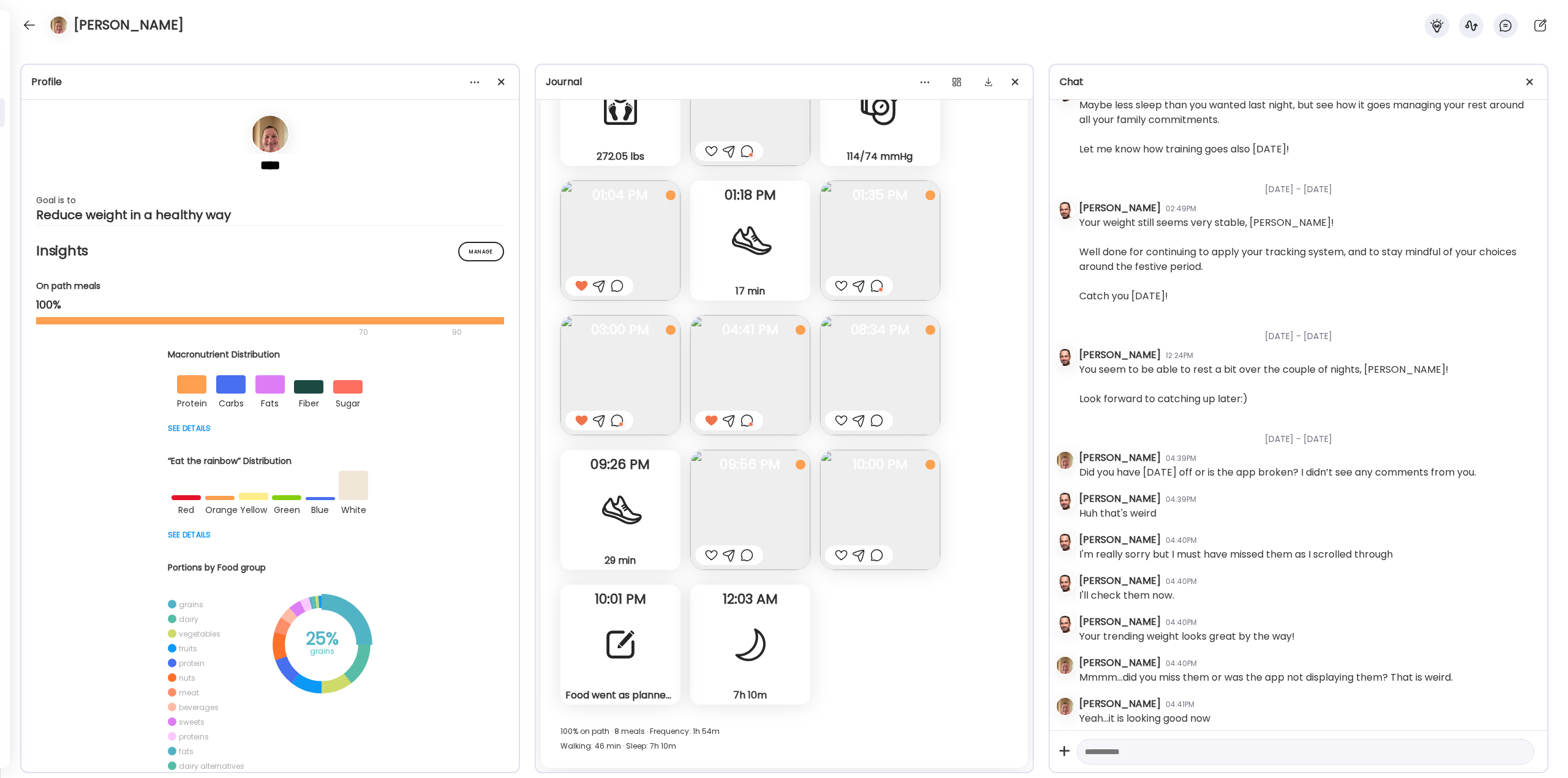
click at [876, 423] on div at bounding box center [876, 420] width 13 height 15
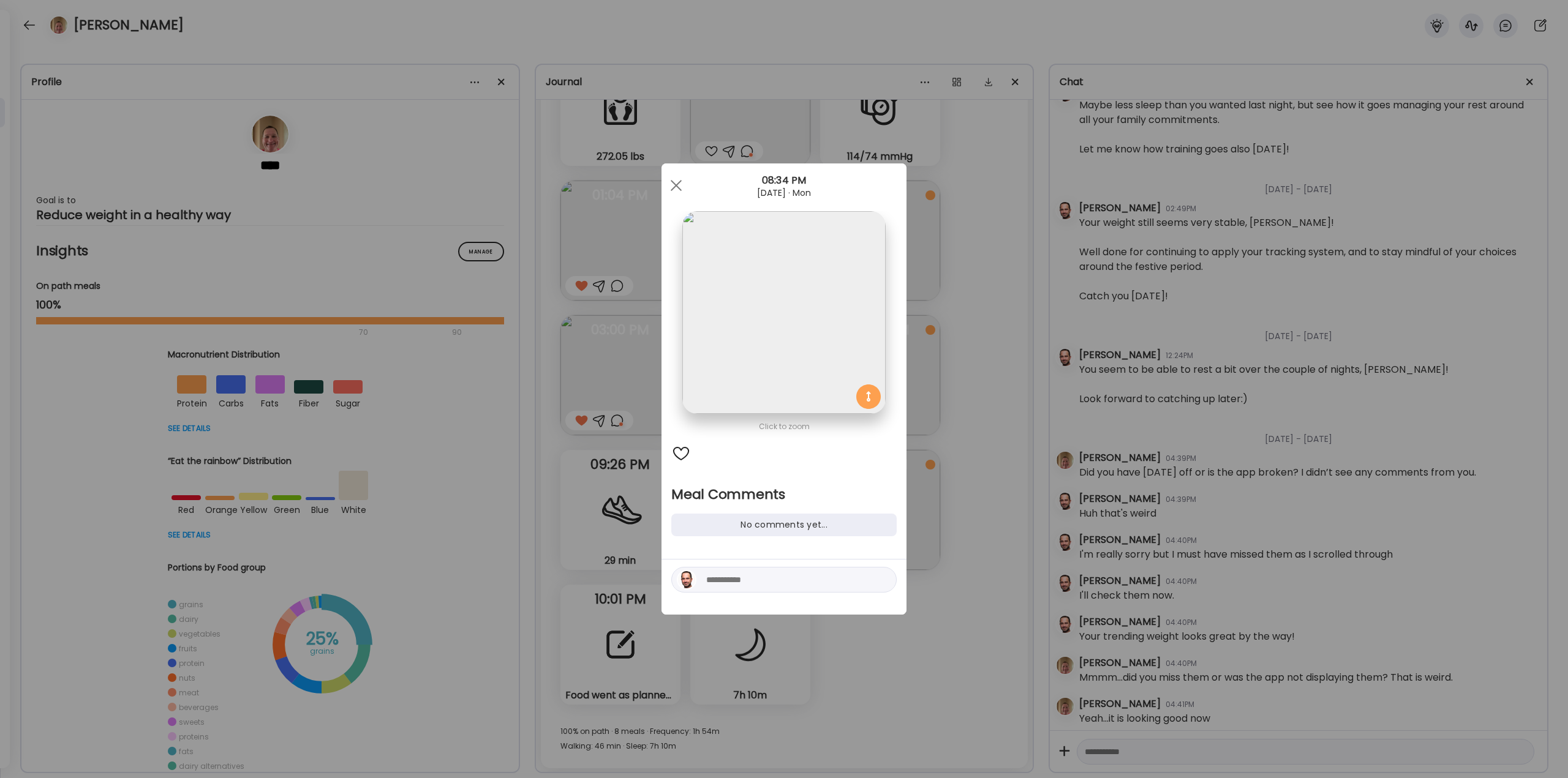
click at [746, 581] on textarea at bounding box center [789, 579] width 166 height 15
type textarea "**********"
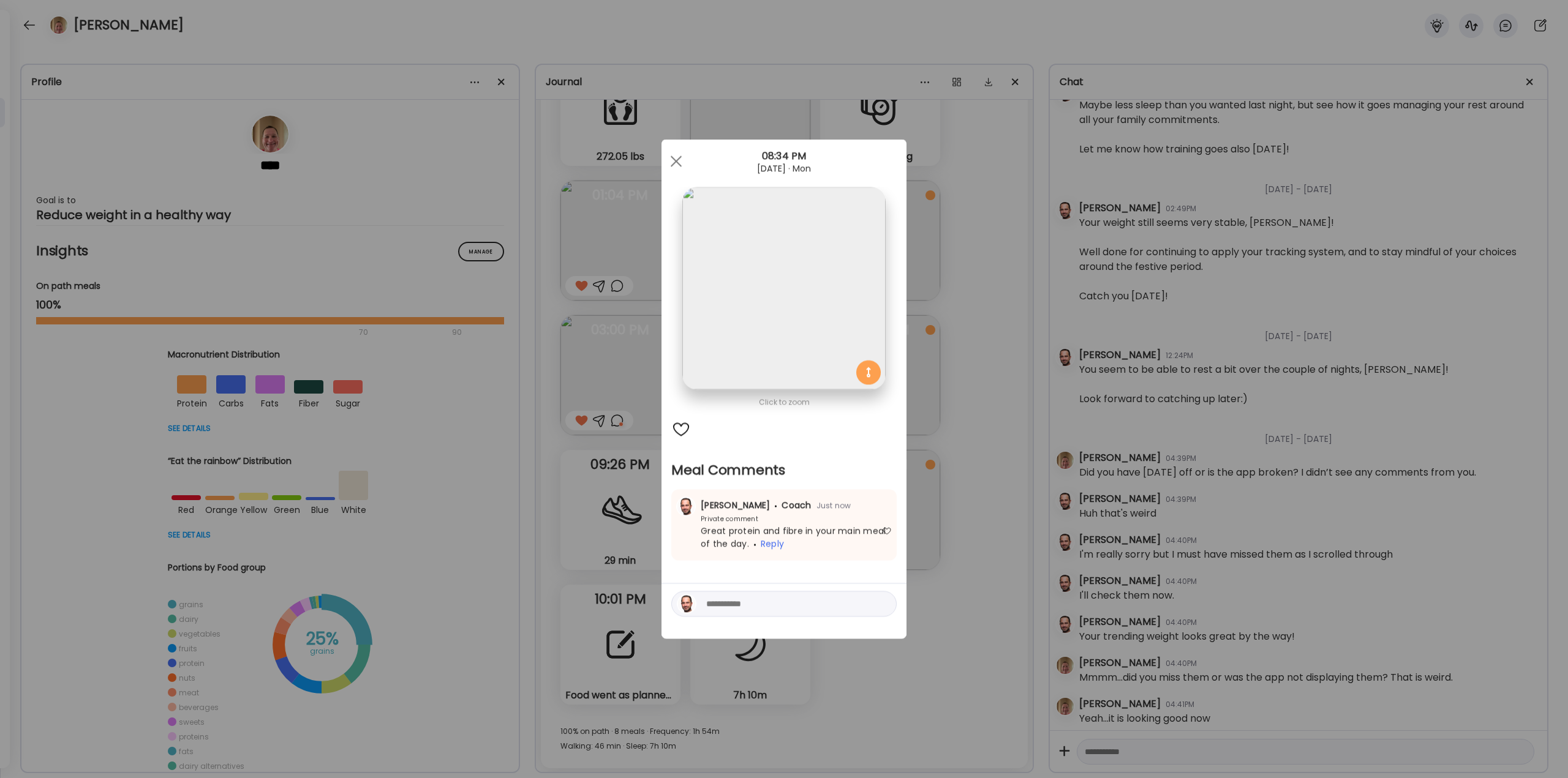
click at [983, 482] on div "Ate Coach Dashboard Wahoo! It’s official Take a moment to set up your Coach Pro…" at bounding box center [784, 389] width 1568 height 778
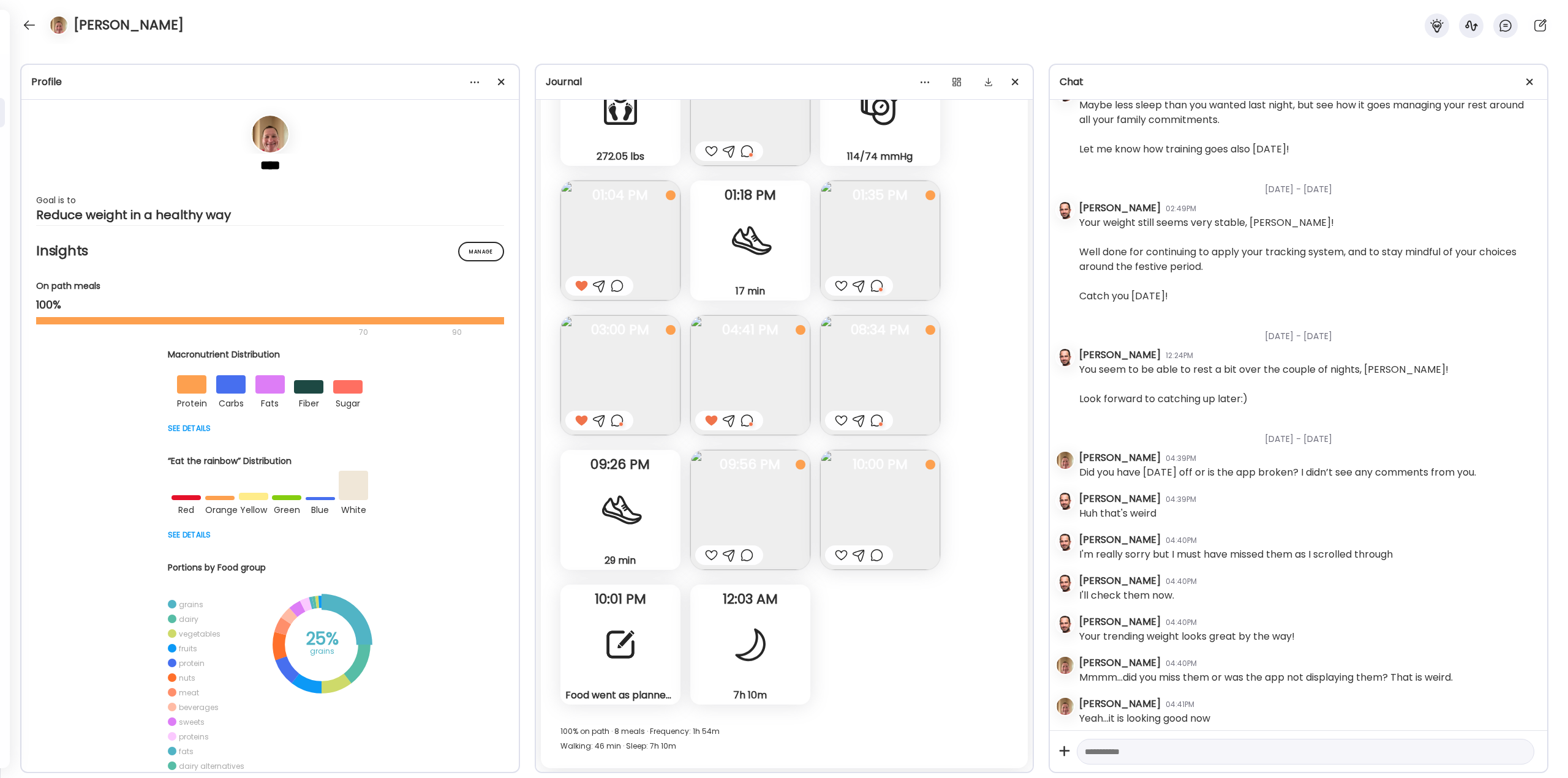
click at [615, 520] on div at bounding box center [621, 511] width 45 height 45
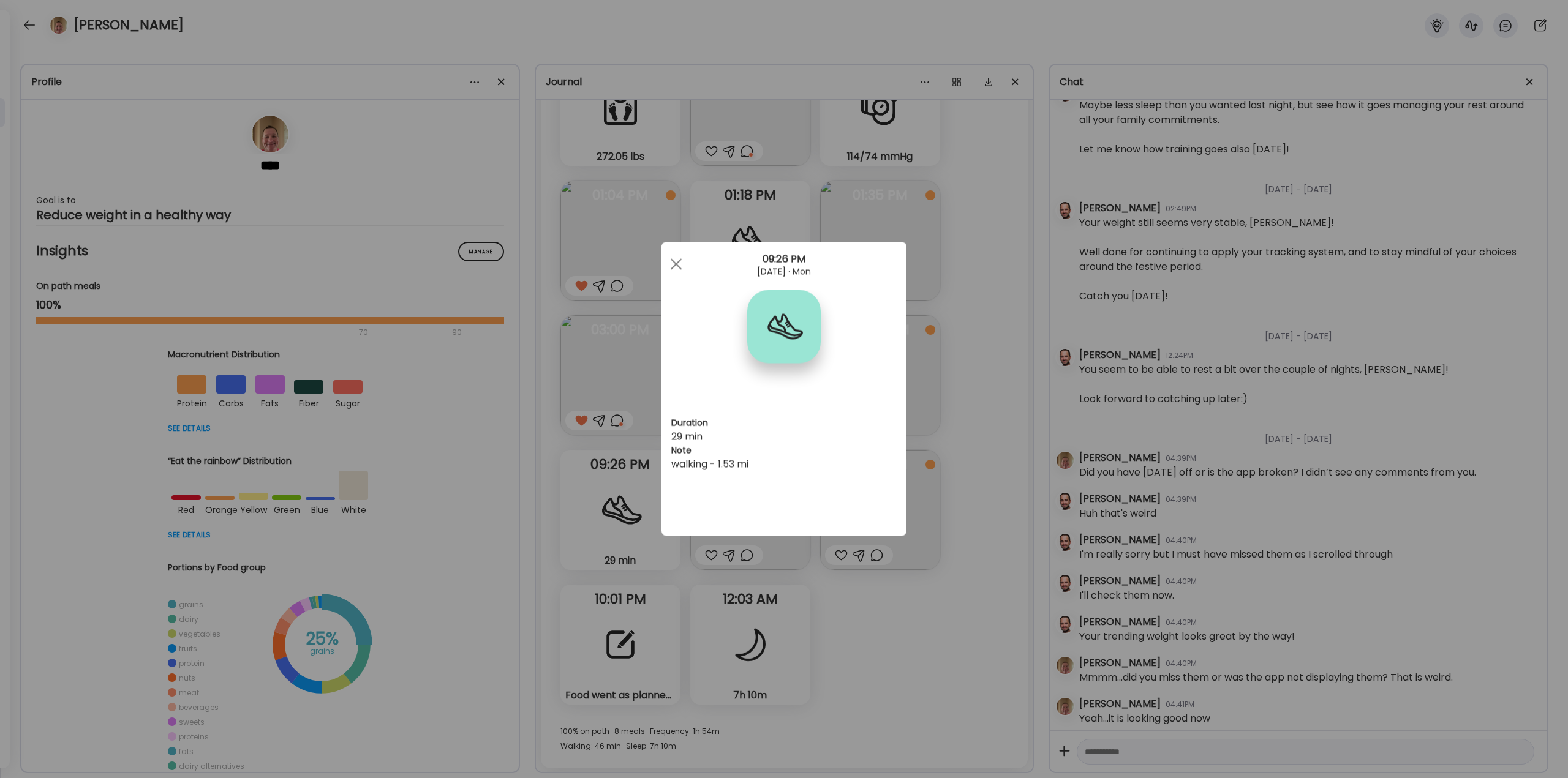
click at [831, 569] on div "Ate Coach Dashboard Wahoo! It’s official Take a moment to set up your Coach Pro…" at bounding box center [784, 389] width 1568 height 778
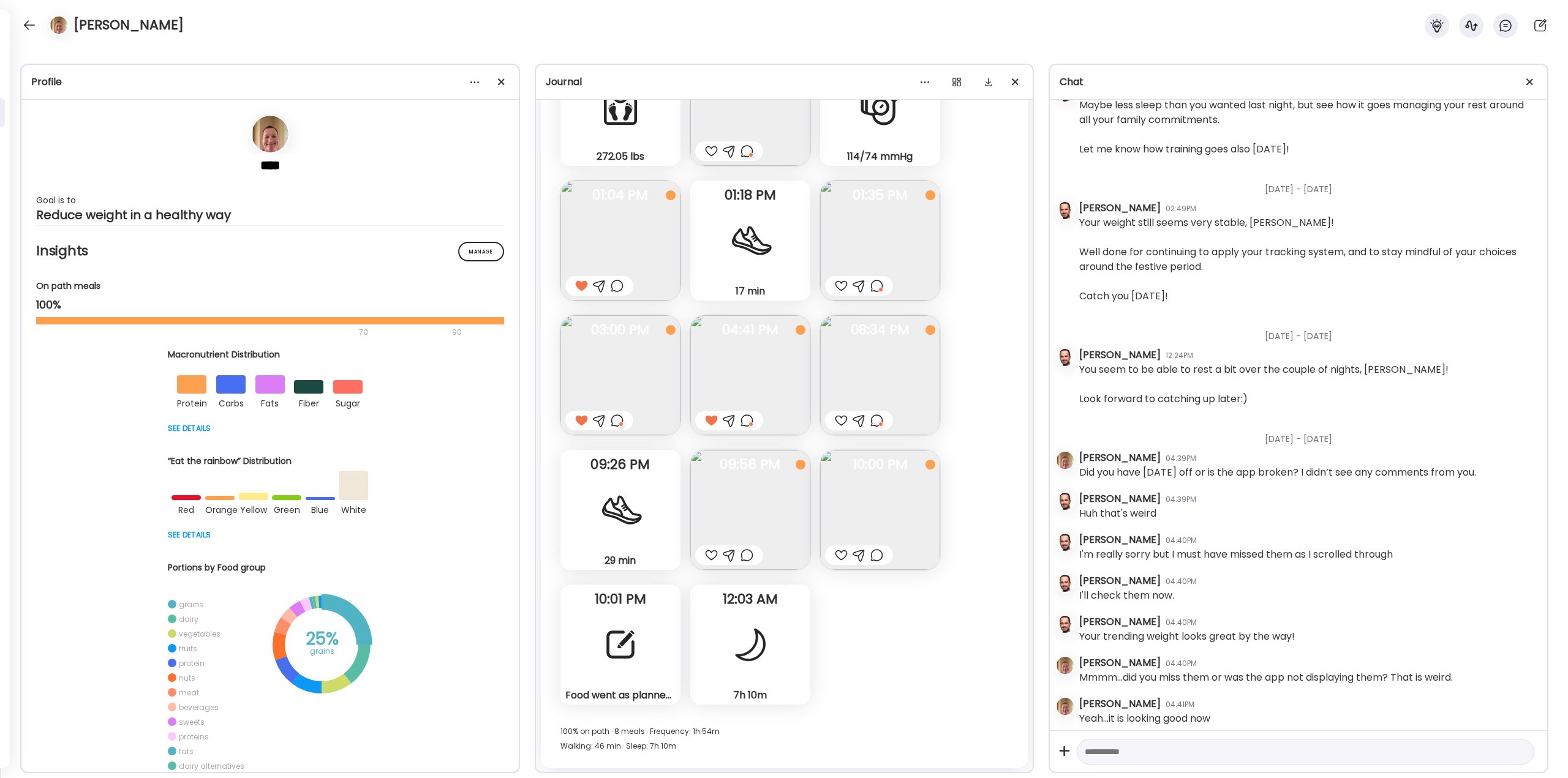
click at [750, 510] on img at bounding box center [750, 511] width 120 height 120
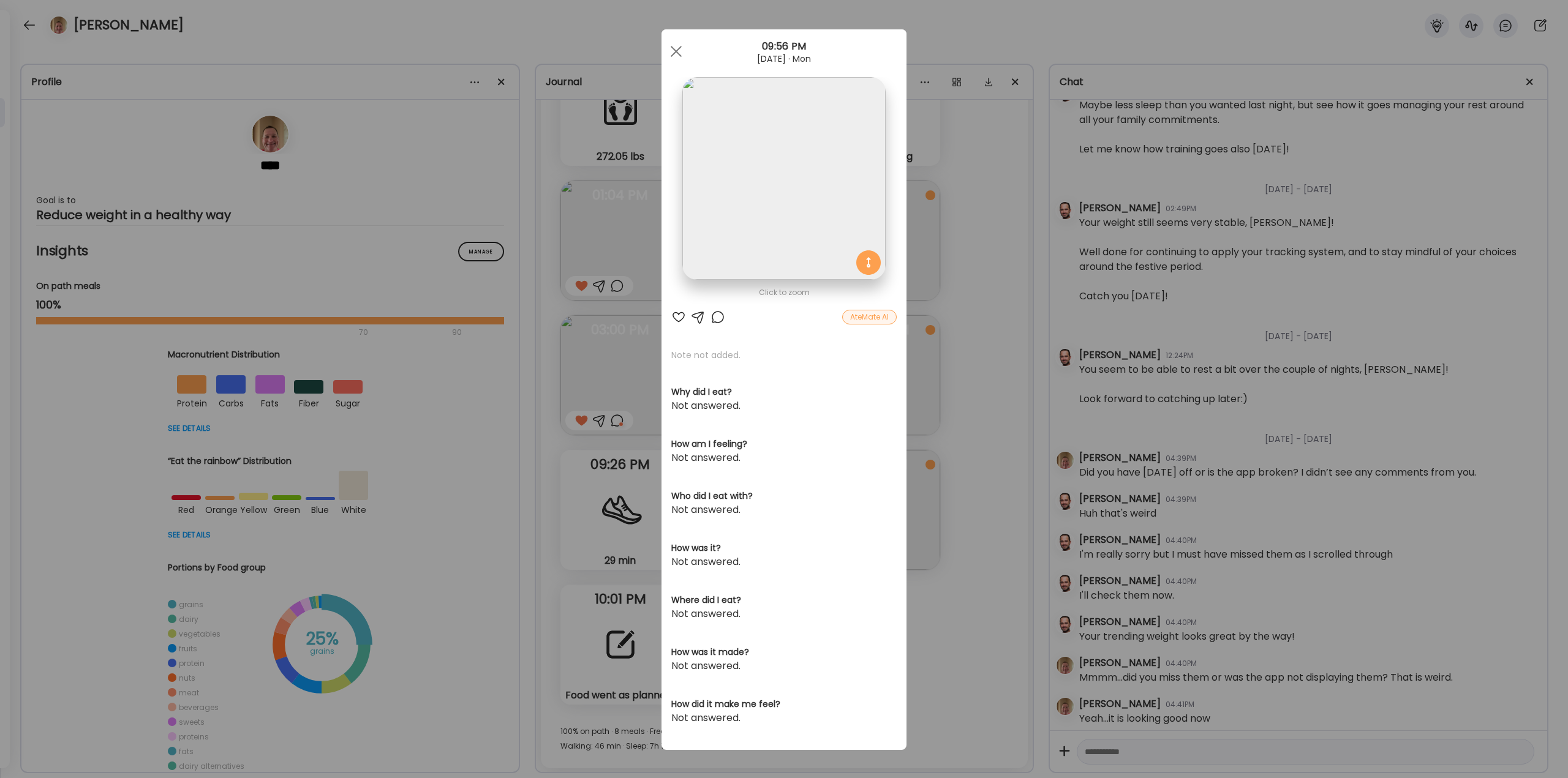
click at [958, 553] on div "Ate Coach Dashboard Wahoo! It’s official Take a moment to set up your Coach Pro…" at bounding box center [784, 389] width 1568 height 778
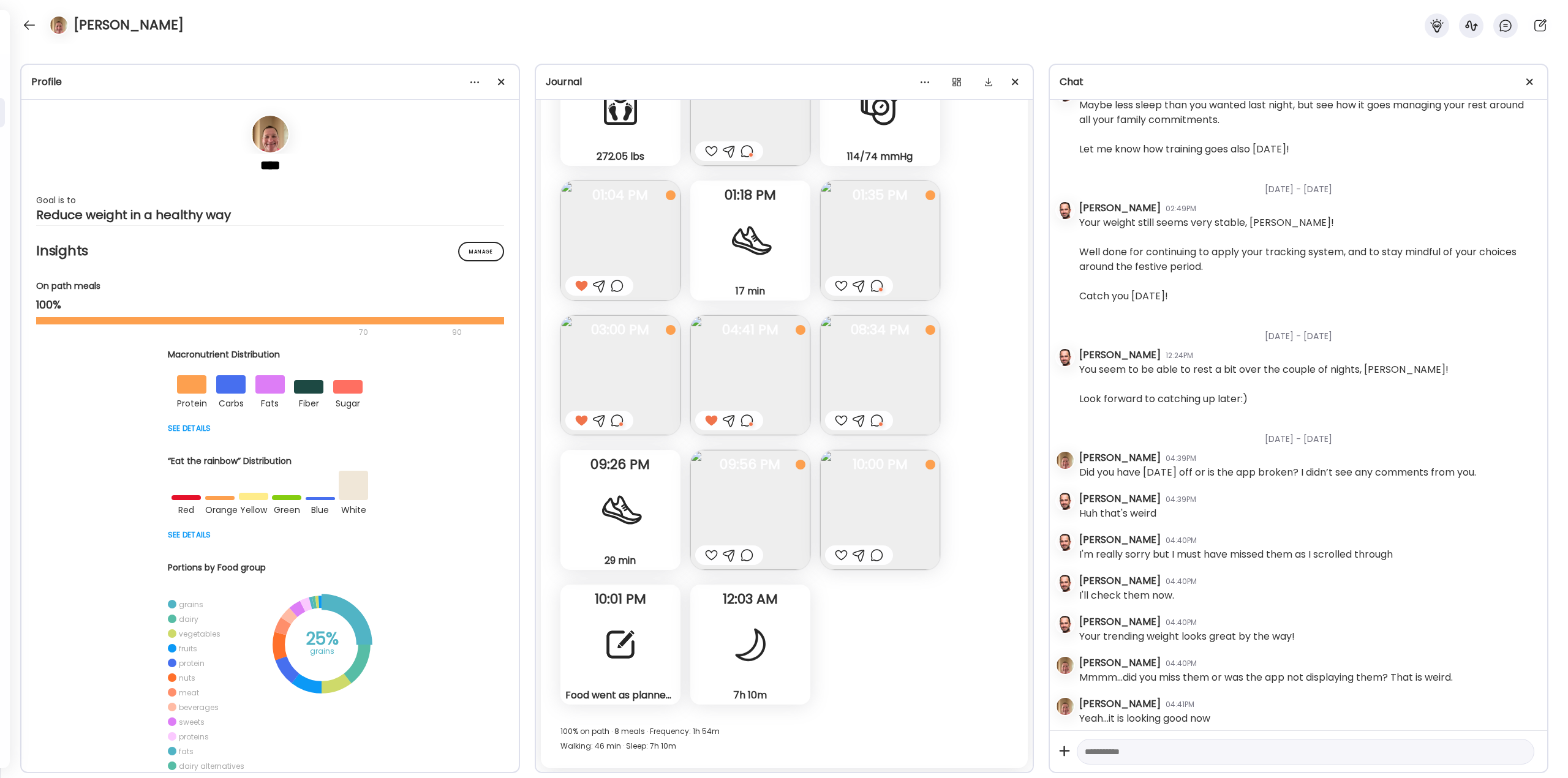
click at [713, 551] on div at bounding box center [711, 555] width 13 height 15
click at [743, 555] on div at bounding box center [746, 555] width 13 height 15
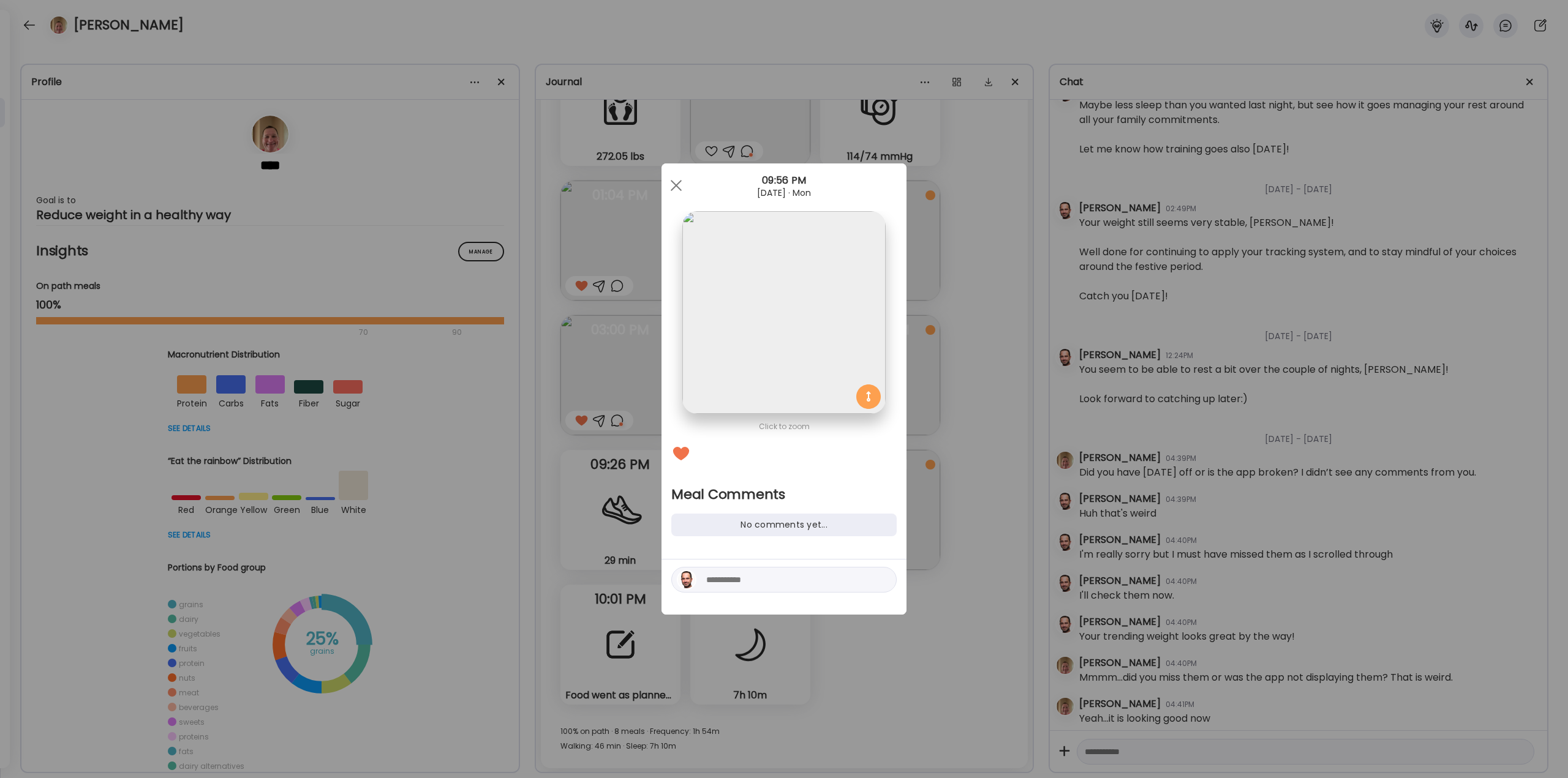
click at [737, 576] on textarea at bounding box center [789, 579] width 166 height 15
type textarea "**********"
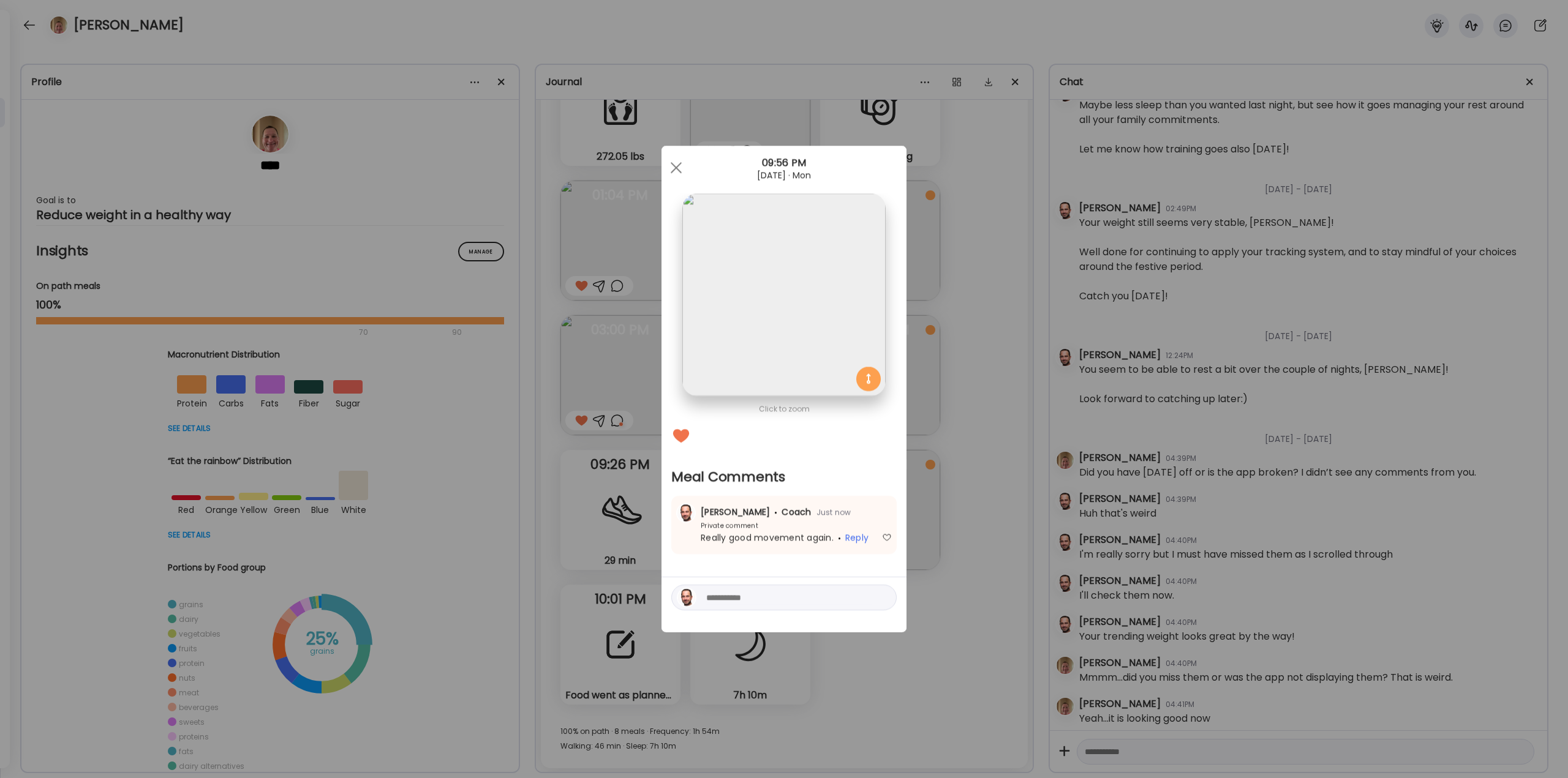
click at [971, 528] on div "Ate Coach Dashboard Wahoo! It’s official Take a moment to set up your Coach Pro…" at bounding box center [784, 389] width 1568 height 778
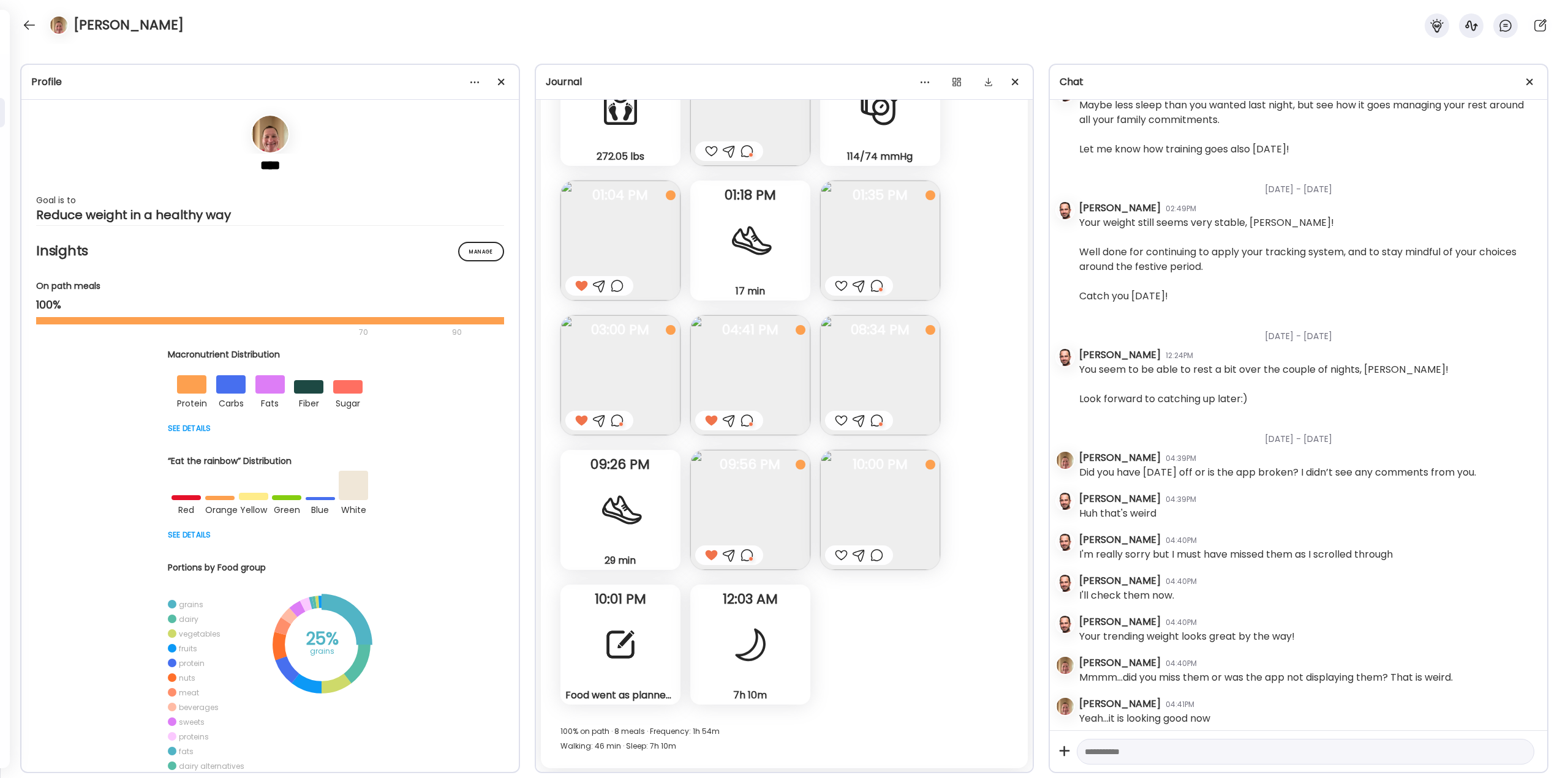
click at [841, 557] on div at bounding box center [841, 555] width 13 height 15
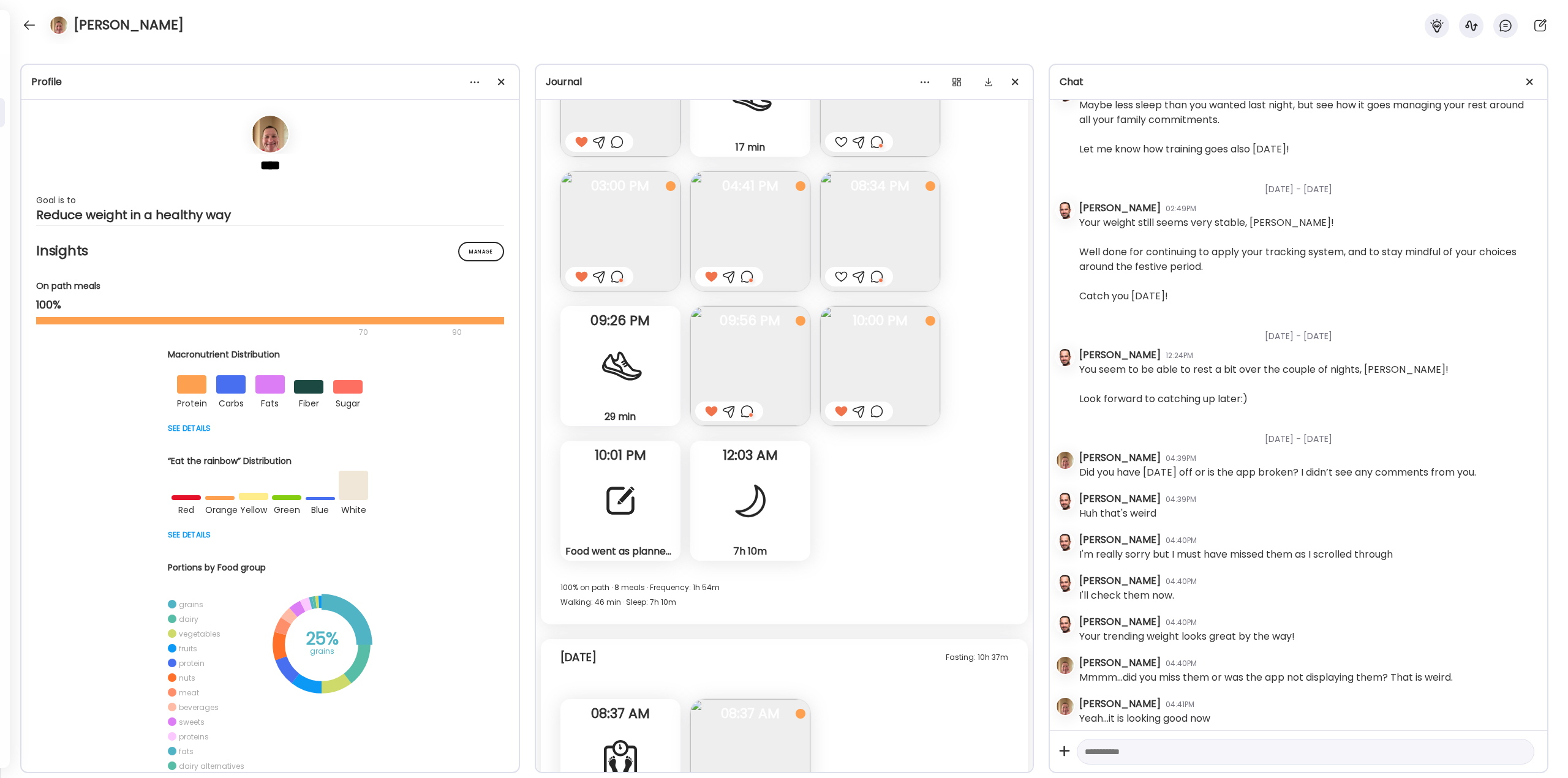
scroll to position [28853, 0]
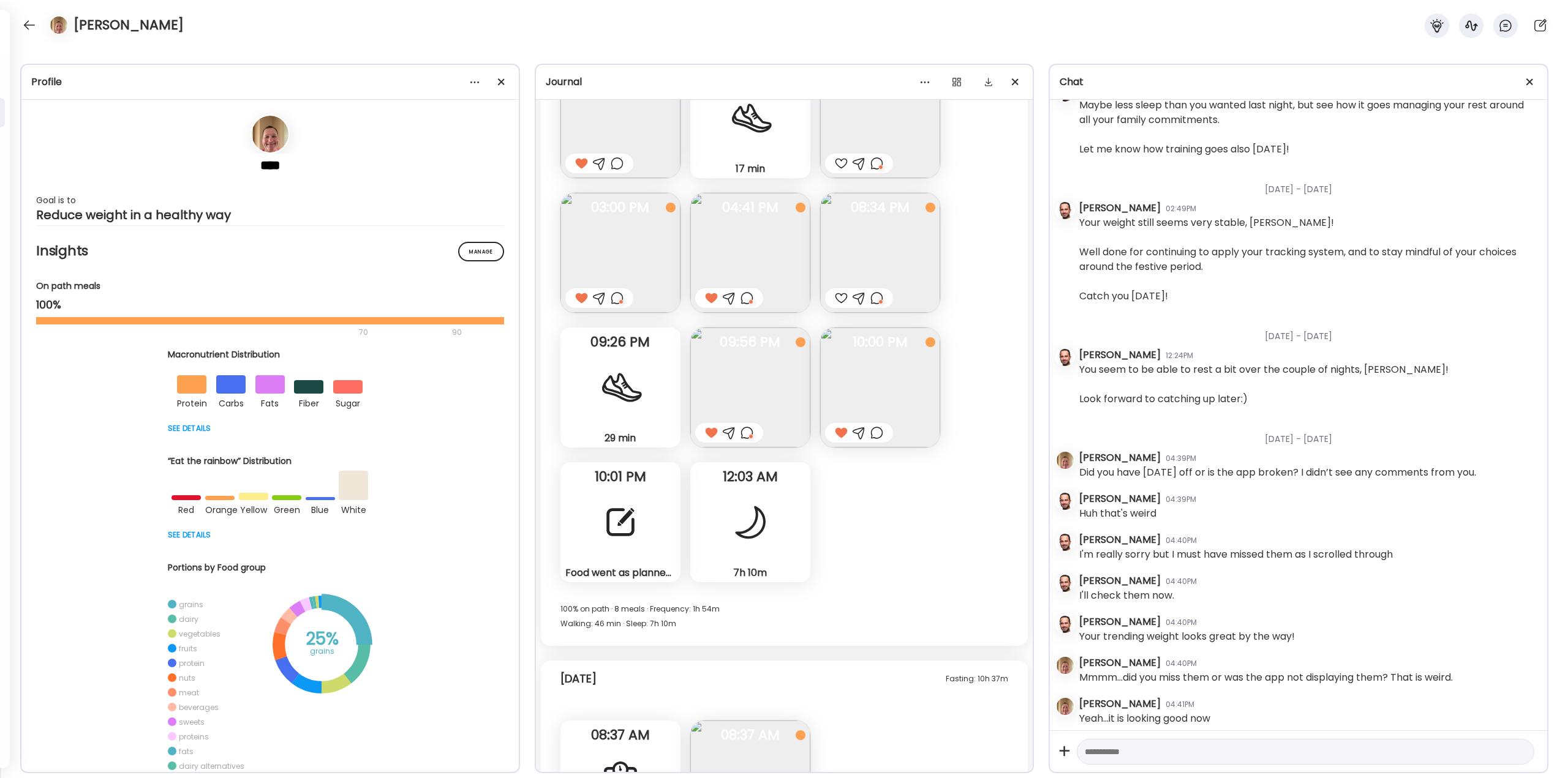
click at [637, 506] on div at bounding box center [621, 522] width 45 height 45
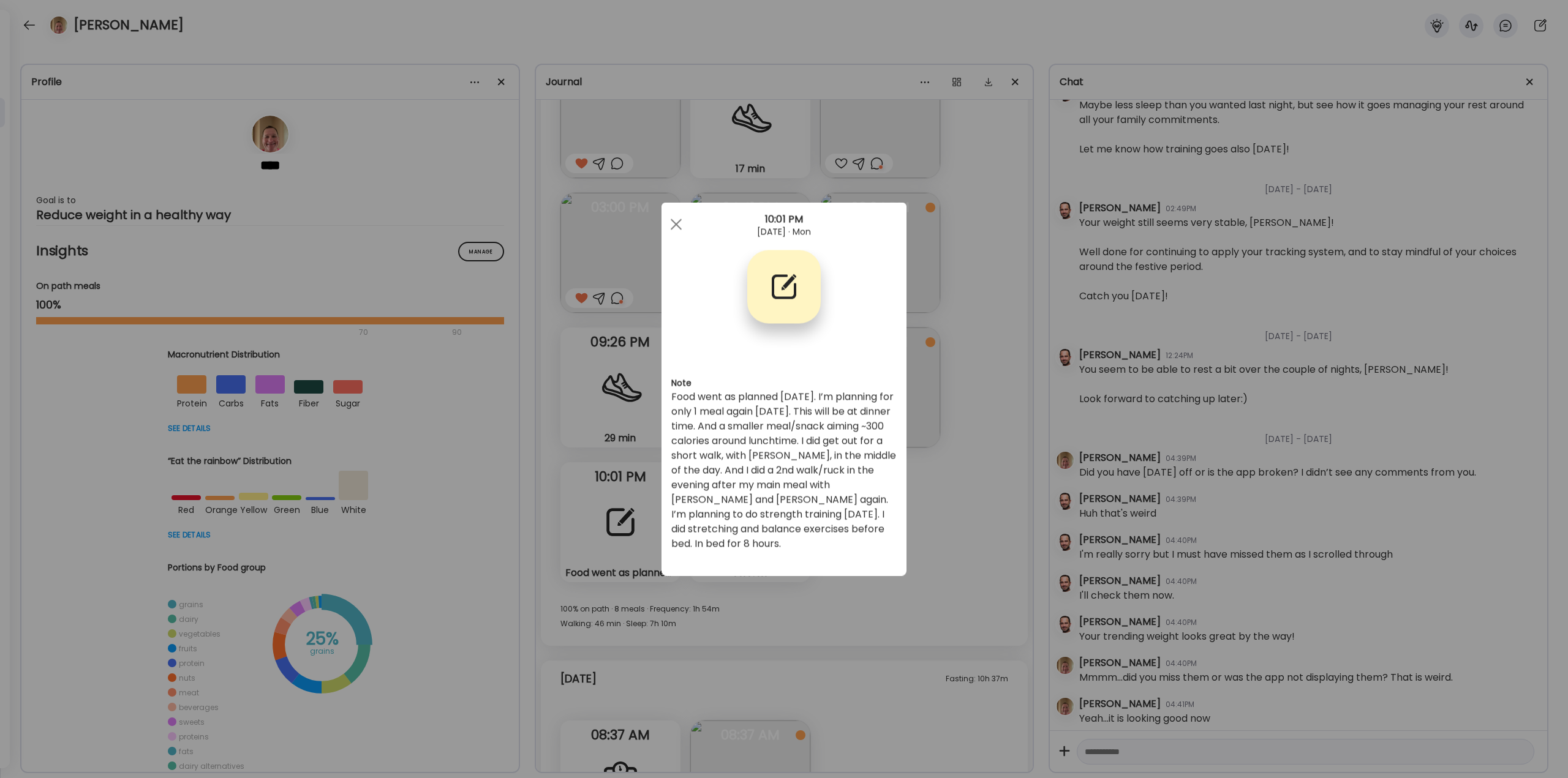
click at [961, 515] on div "Ate Coach Dashboard Wahoo! It’s official Take a moment to set up your Coach Pro…" at bounding box center [784, 389] width 1568 height 778
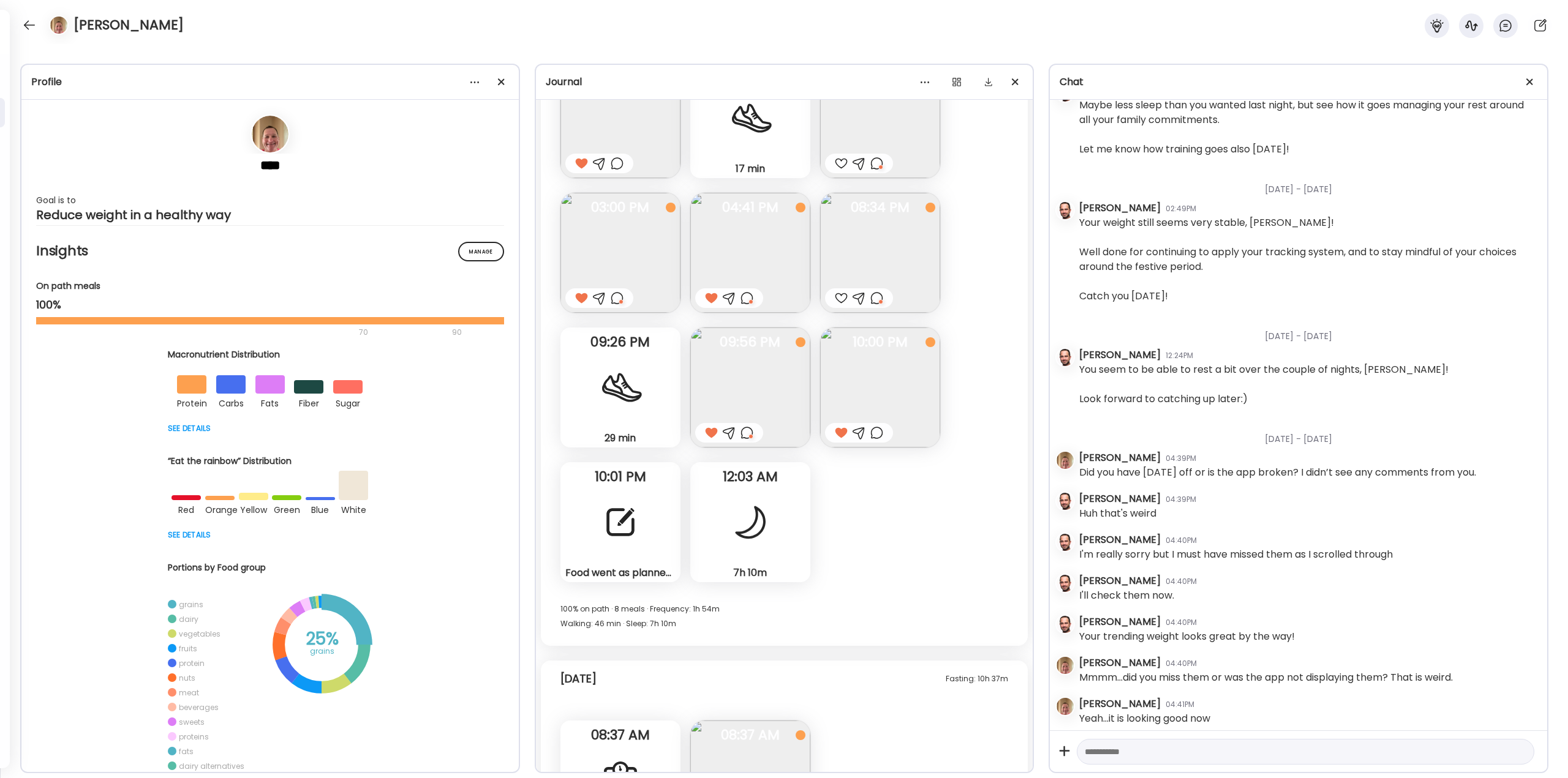
click at [877, 432] on div at bounding box center [876, 432] width 13 height 15
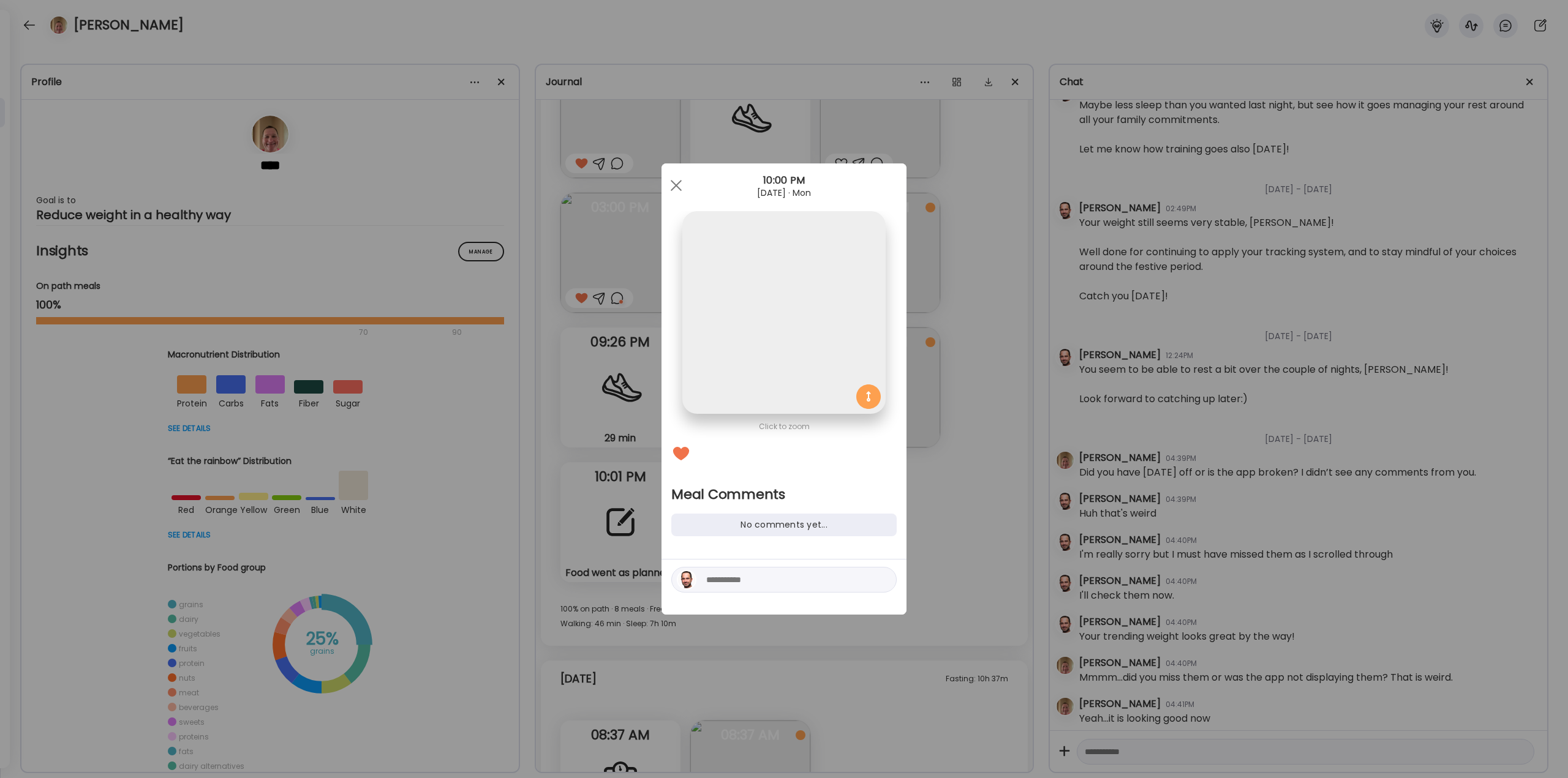
click at [799, 583] on textarea at bounding box center [789, 579] width 166 height 15
type textarea "**********"
